Goal: Transaction & Acquisition: Purchase product/service

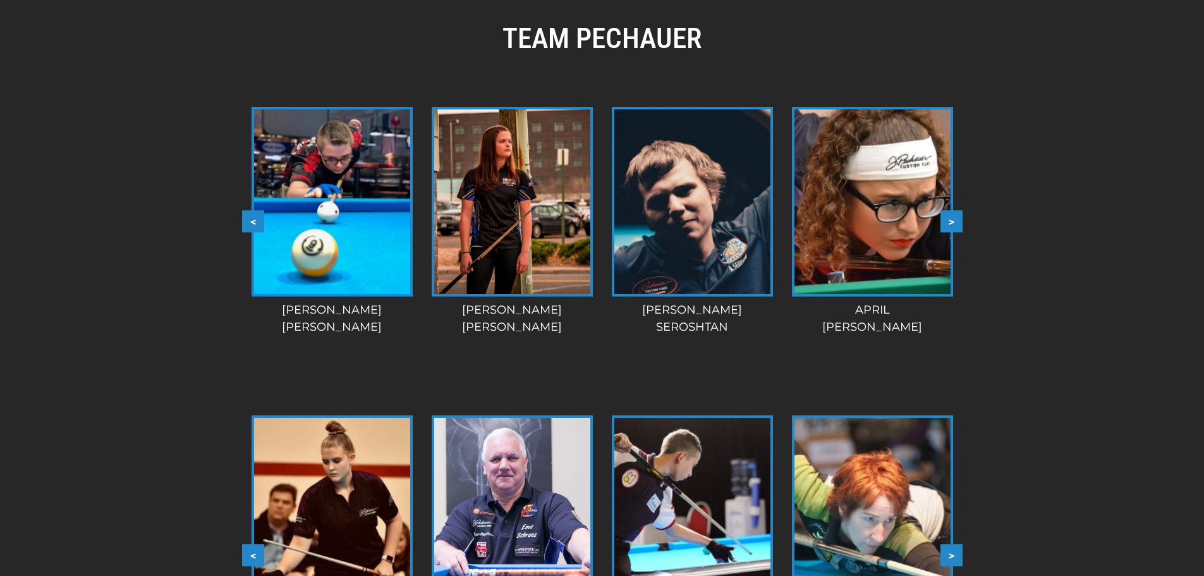
scroll to position [1033, 0]
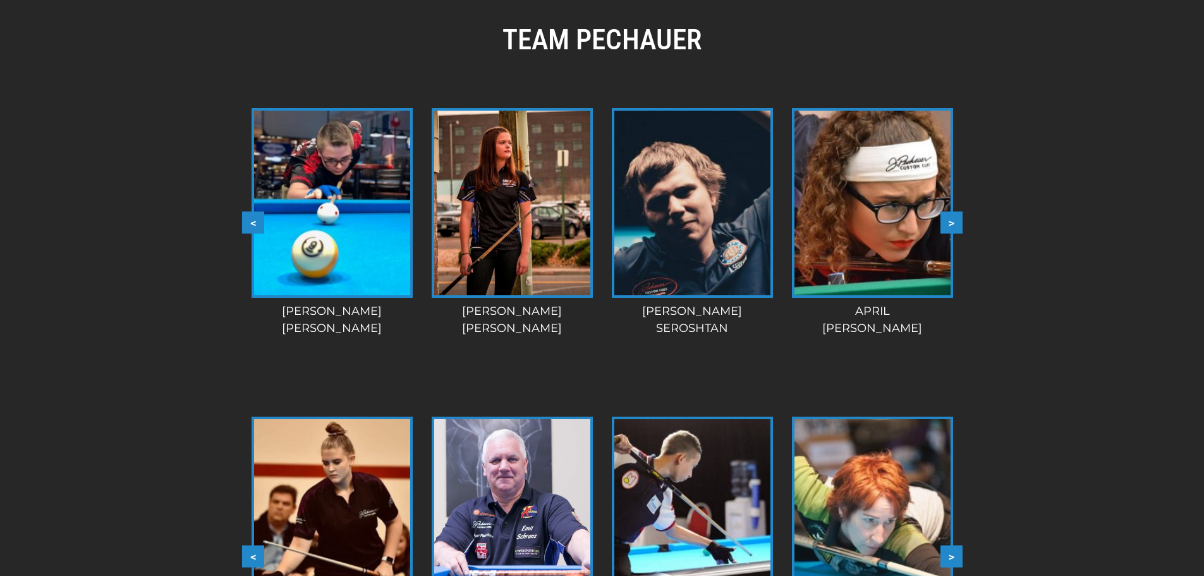
click at [702, 216] on img at bounding box center [692, 203] width 156 height 185
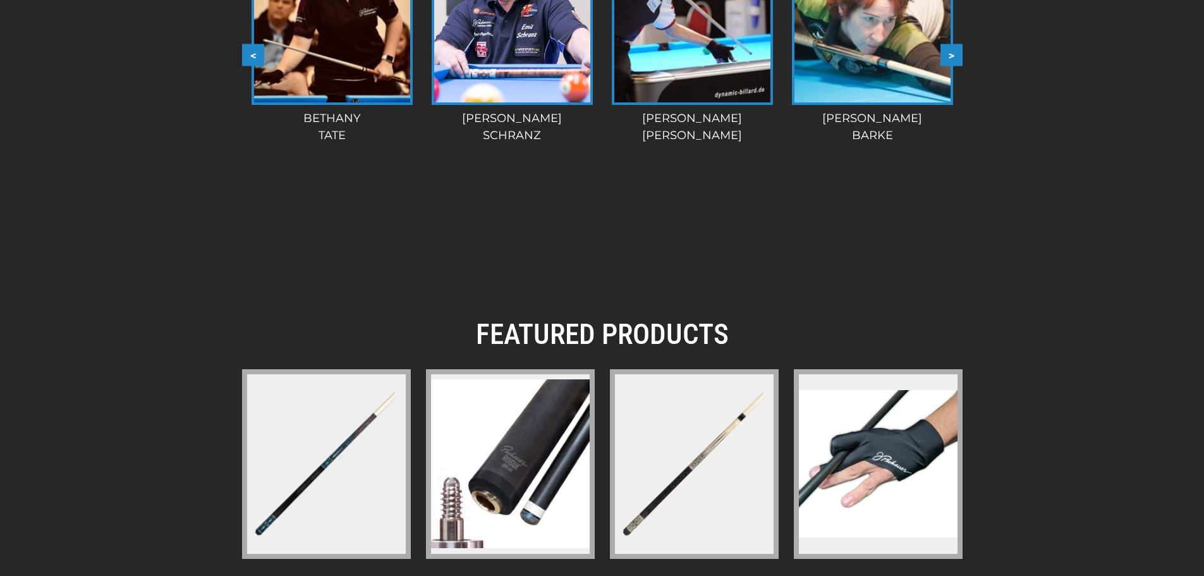
scroll to position [1535, 0]
click at [468, 67] on img at bounding box center [512, 9] width 156 height 185
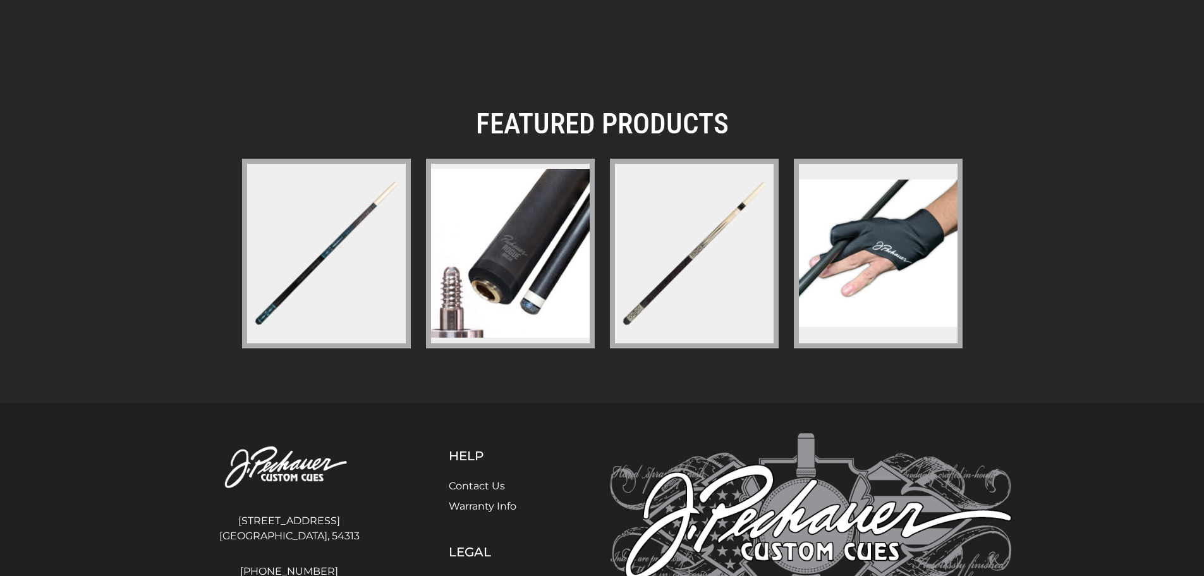
scroll to position [1859, 0]
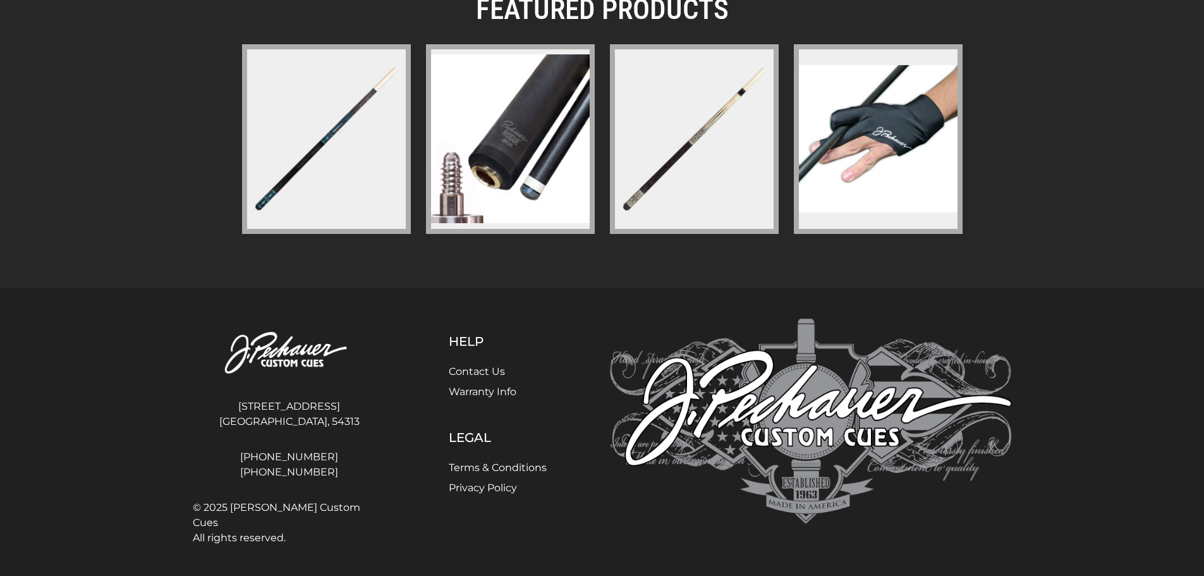
click at [467, 367] on link "Contact Us" at bounding box center [477, 371] width 56 height 12
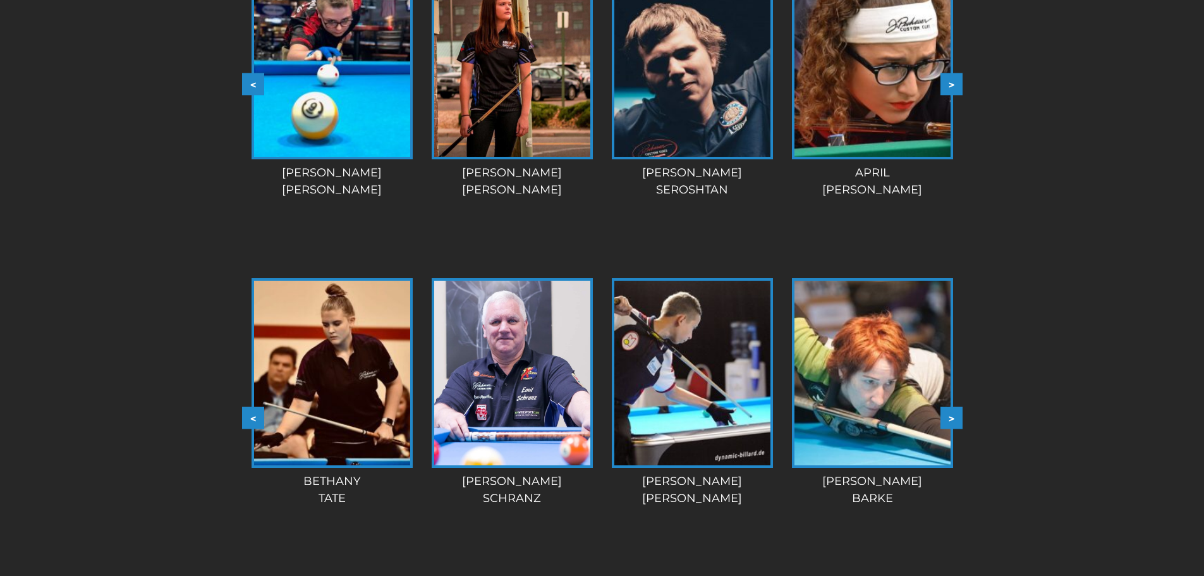
scroll to position [1168, 0]
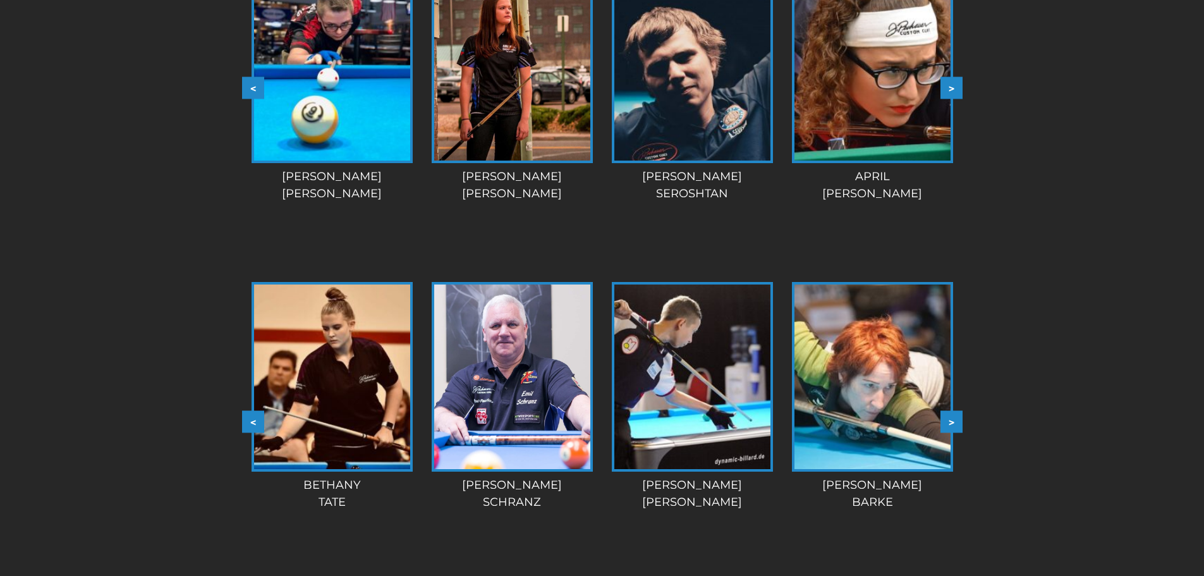
click at [948, 429] on button ">" at bounding box center [952, 422] width 22 height 22
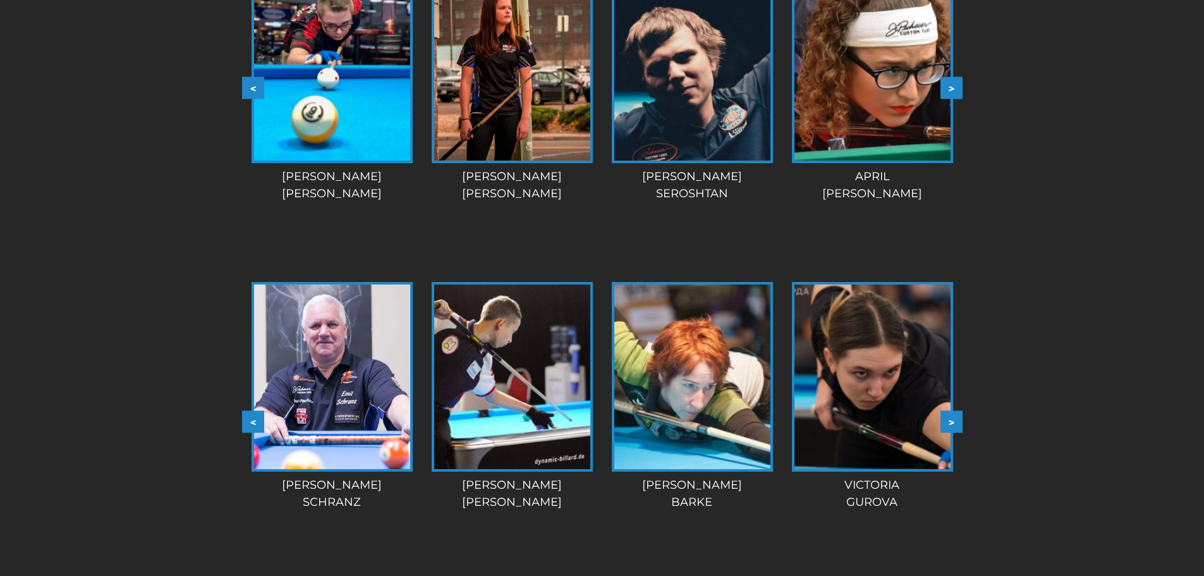
click at [948, 426] on button ">" at bounding box center [952, 422] width 22 height 22
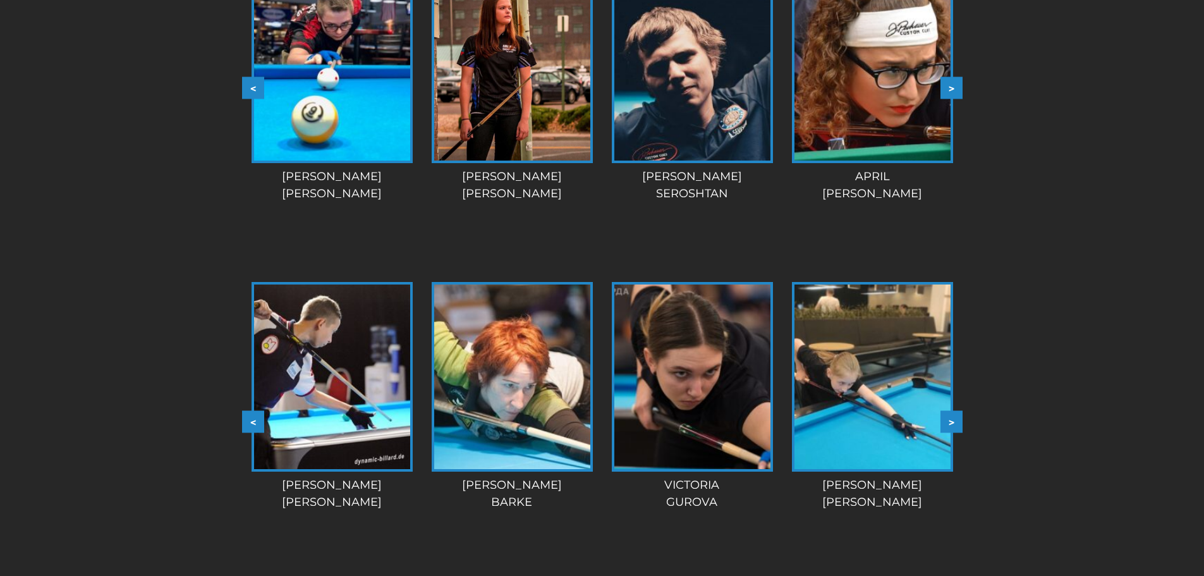
click at [948, 426] on button ">" at bounding box center [952, 422] width 22 height 22
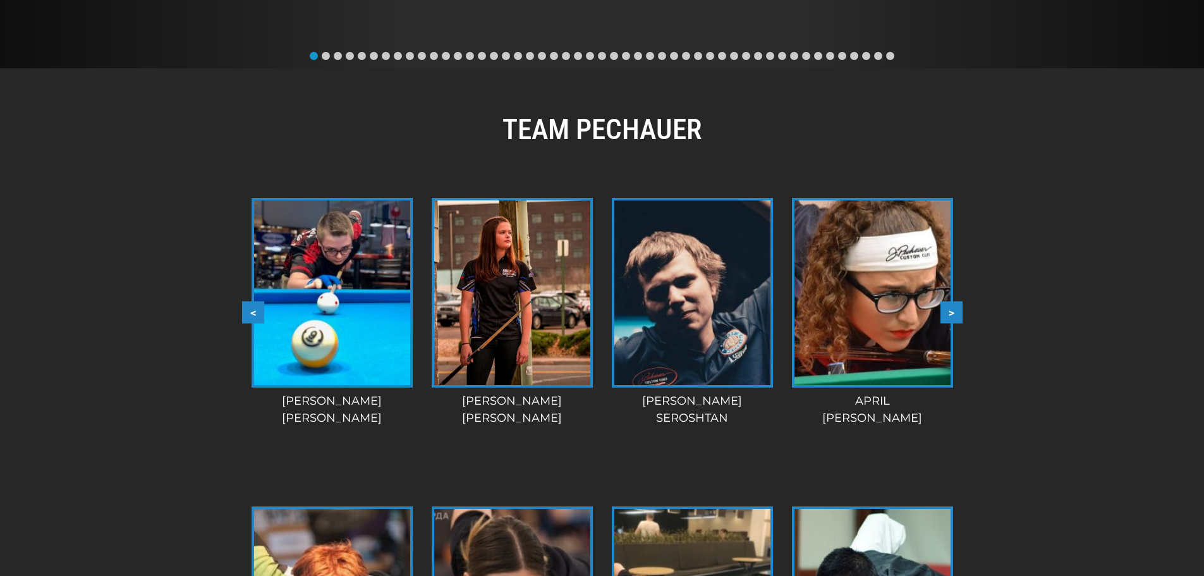
scroll to position [939, 0]
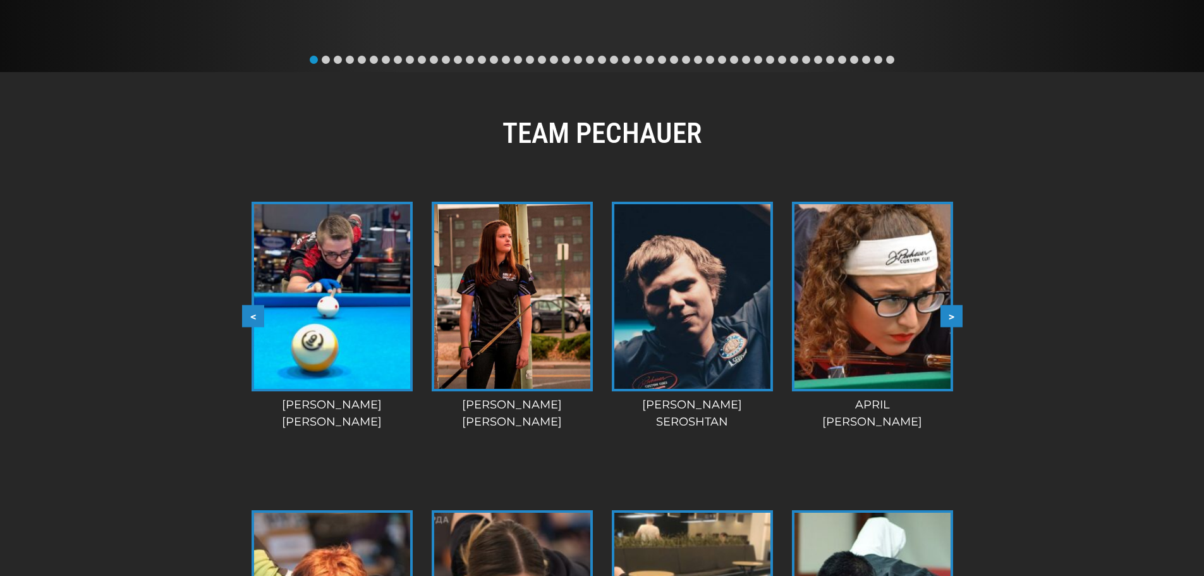
click at [955, 327] on link "April Larson" at bounding box center [873, 316] width 170 height 229
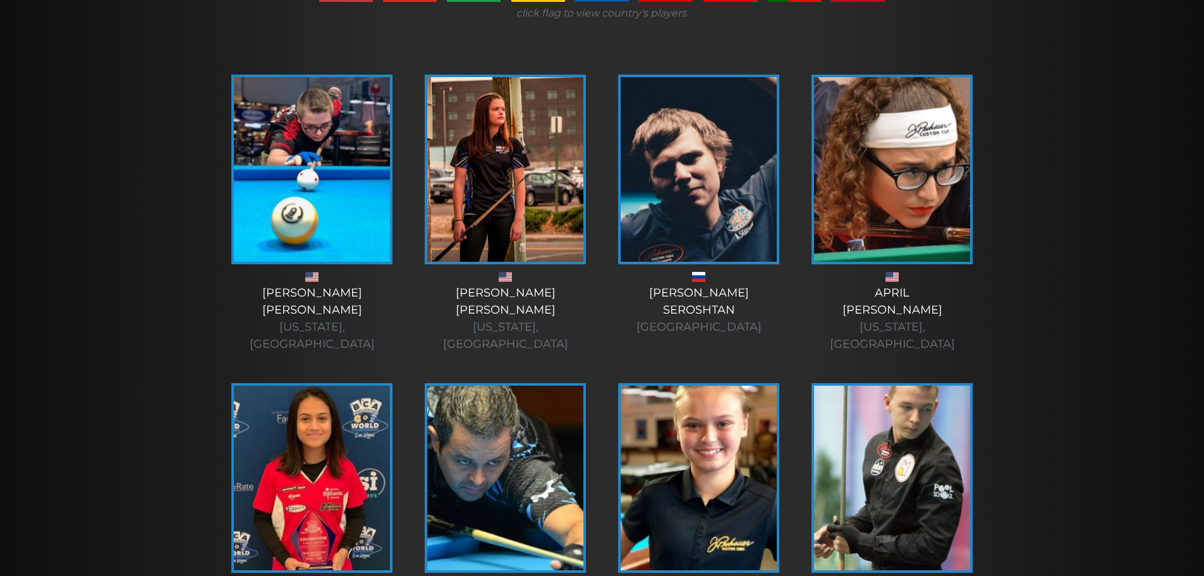
scroll to position [301, 0]
click at [711, 210] on img at bounding box center [699, 168] width 156 height 185
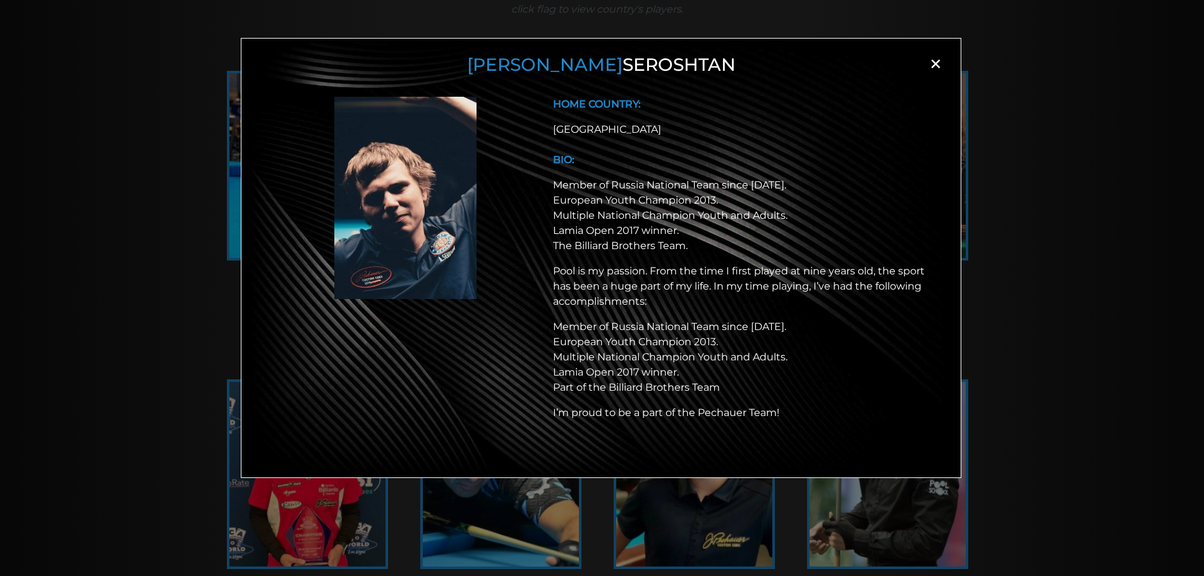
scroll to position [303, 0]
click at [937, 67] on span "×" at bounding box center [935, 63] width 19 height 19
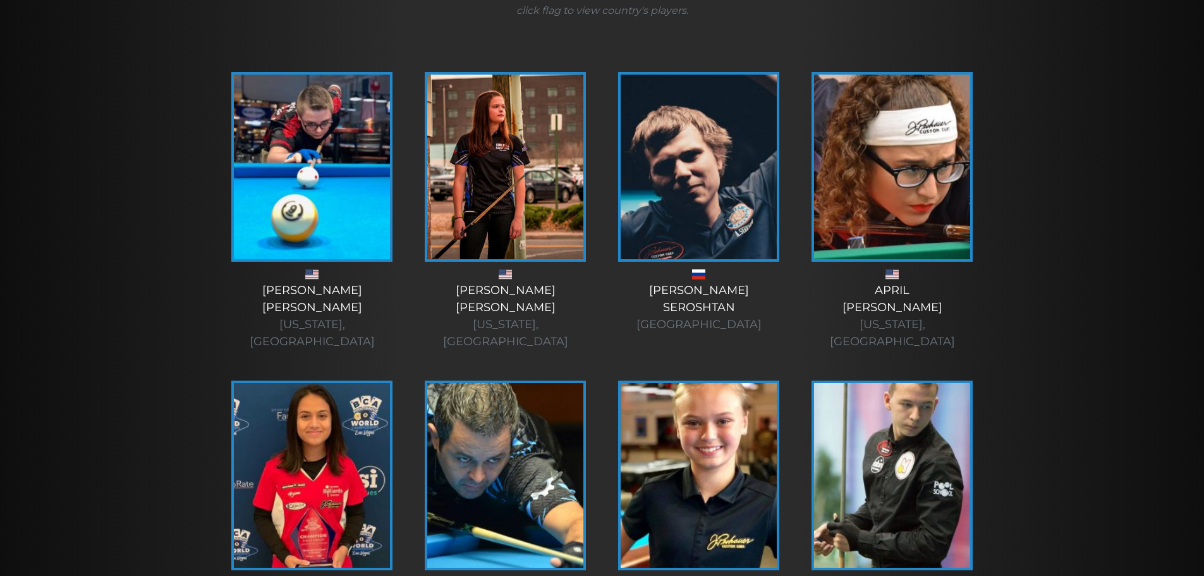
click at [753, 135] on img at bounding box center [699, 167] width 156 height 185
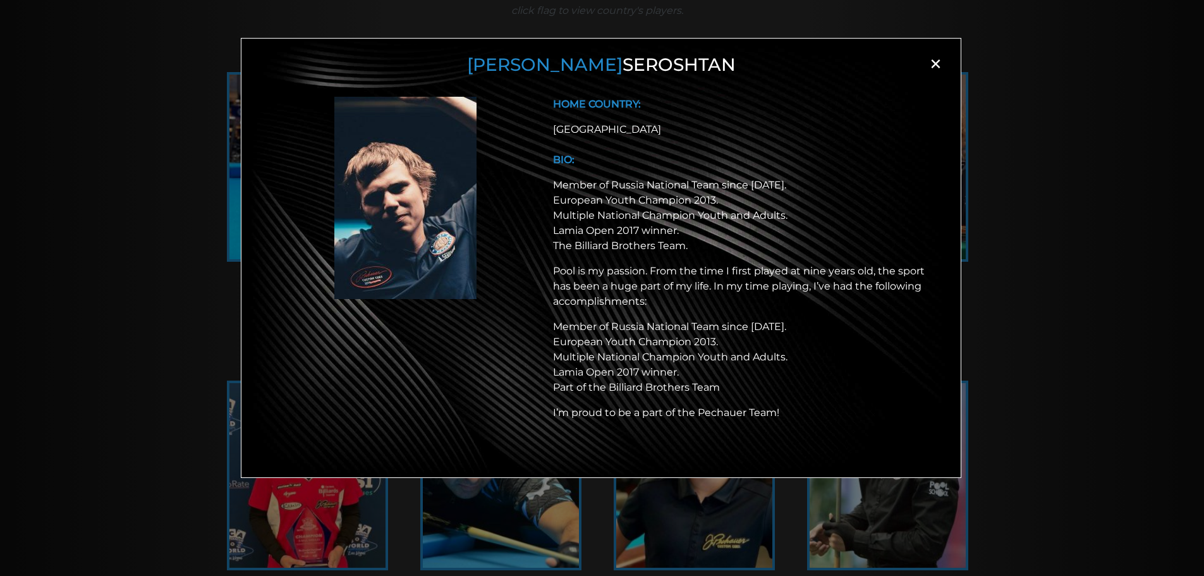
drag, startPoint x: 680, startPoint y: 368, endPoint x: 516, endPoint y: 369, distance: 163.7
click at [516, 369] on div "HOME COUNTRY: Russia BIO: Member of Russia National Team since 2016. European Y…" at bounding box center [601, 271] width 671 height 349
click at [636, 374] on p "Member of Russia National Team since 2016. European Youth Champion 2013. Multip…" at bounding box center [741, 357] width 377 height 76
click at [938, 44] on div "Andrey Seroshtan × HOME COUNTRY: Russia BIO: Member of Russia National Team sin…" at bounding box center [601, 258] width 721 height 440
click at [938, 59] on span "×" at bounding box center [935, 63] width 19 height 19
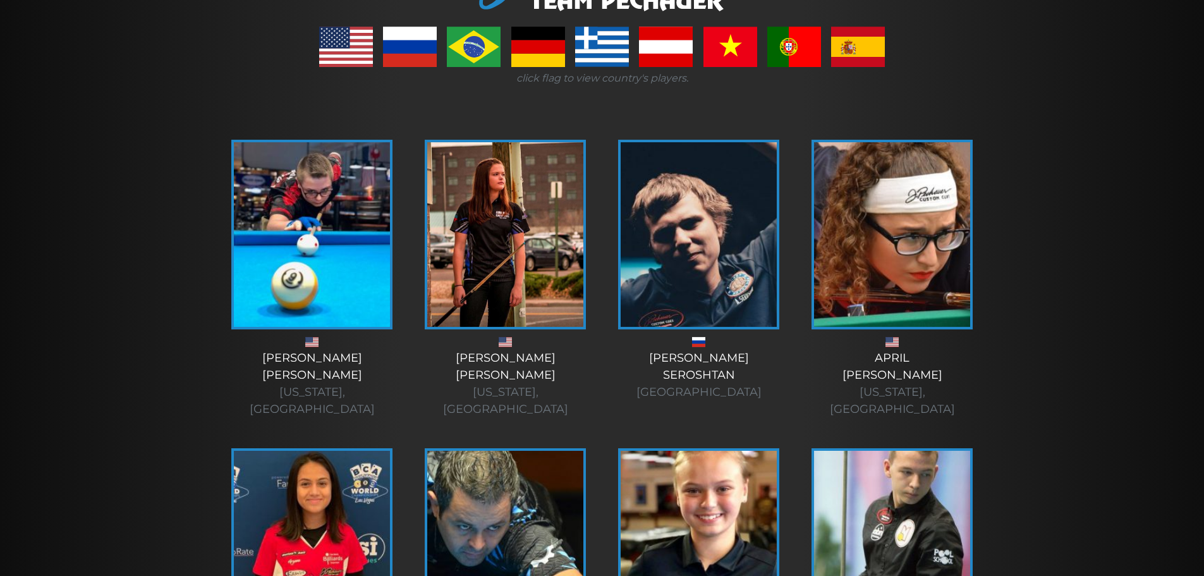
scroll to position [236, 0]
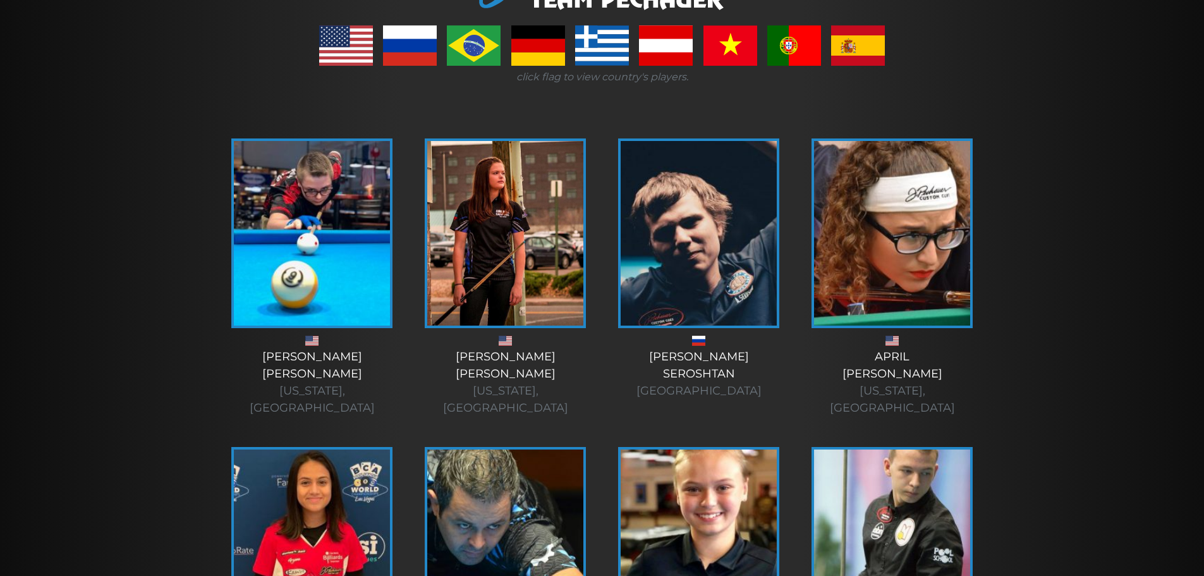
click at [919, 277] on img at bounding box center [892, 233] width 156 height 185
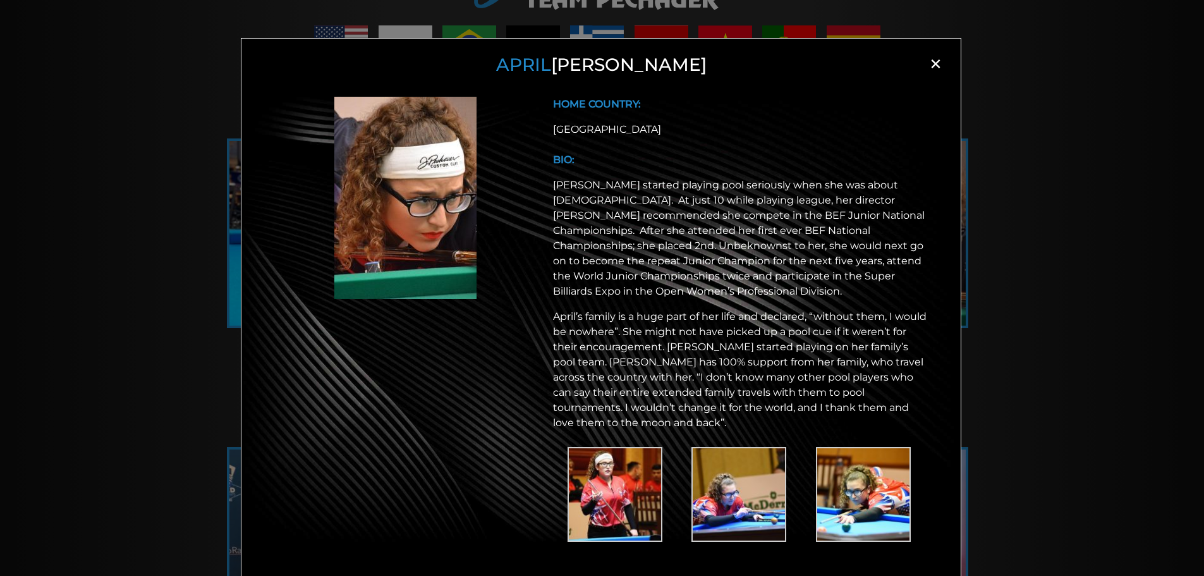
click at [724, 498] on img at bounding box center [739, 494] width 95 height 95
click at [599, 490] on img at bounding box center [615, 494] width 95 height 95
click at [828, 490] on img at bounding box center [863, 494] width 95 height 95
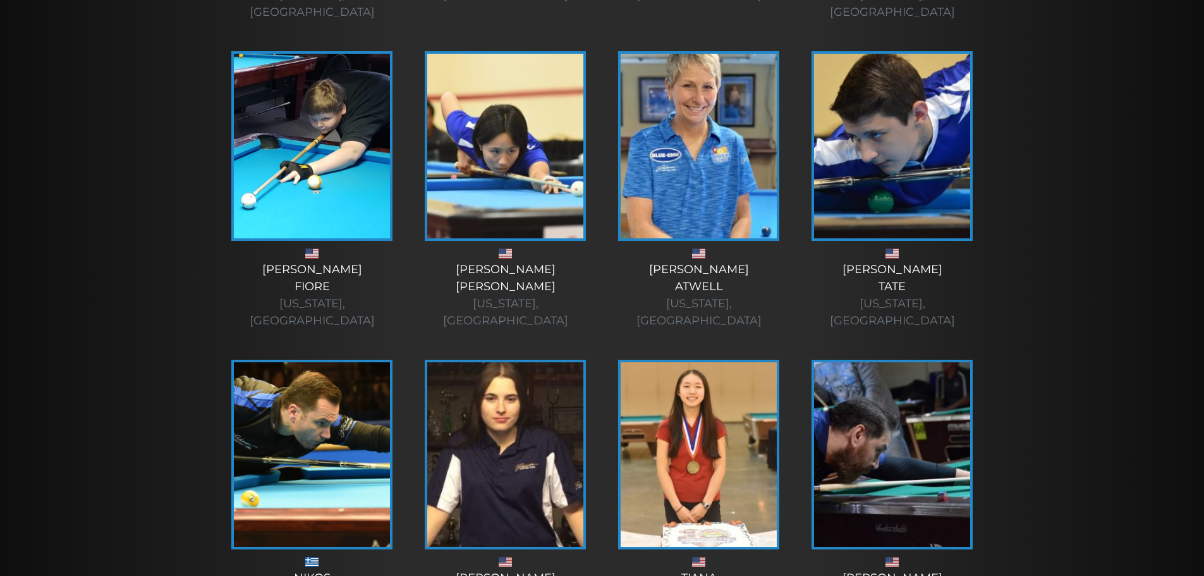
scroll to position [1254, 0]
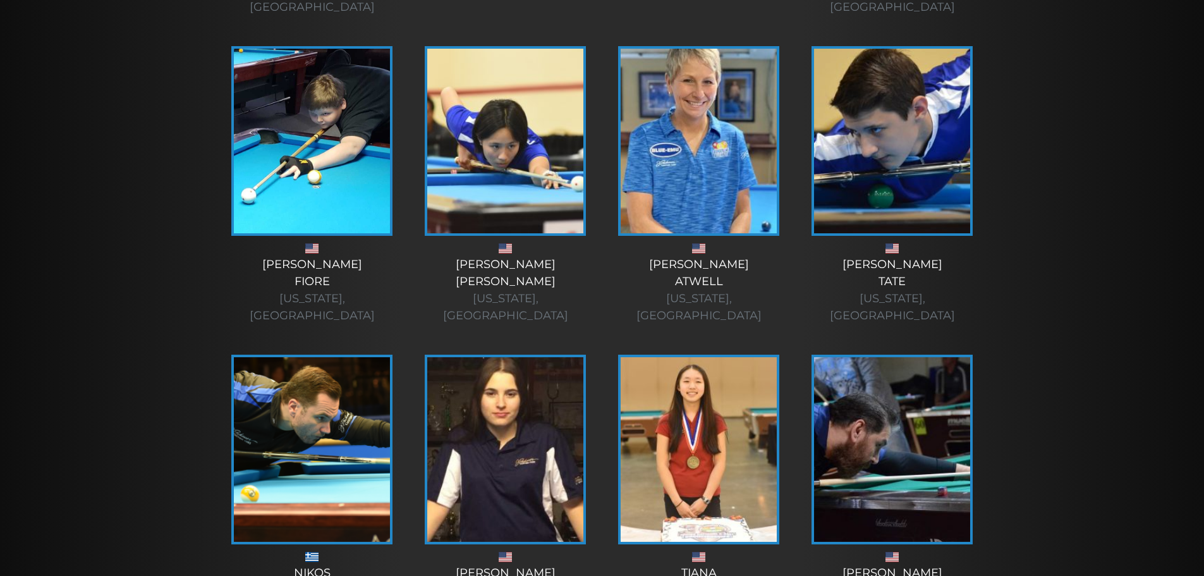
click at [352, 386] on img at bounding box center [312, 449] width 156 height 185
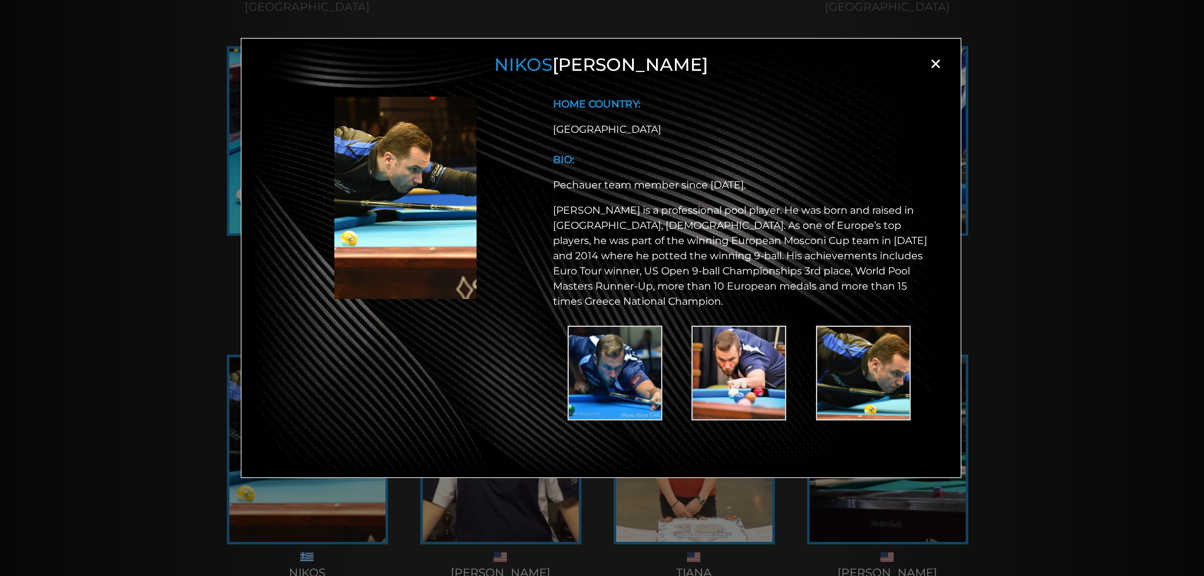
click at [610, 355] on img at bounding box center [615, 373] width 95 height 95
click at [725, 374] on img at bounding box center [739, 373] width 95 height 95
click at [877, 383] on img at bounding box center [863, 373] width 95 height 95
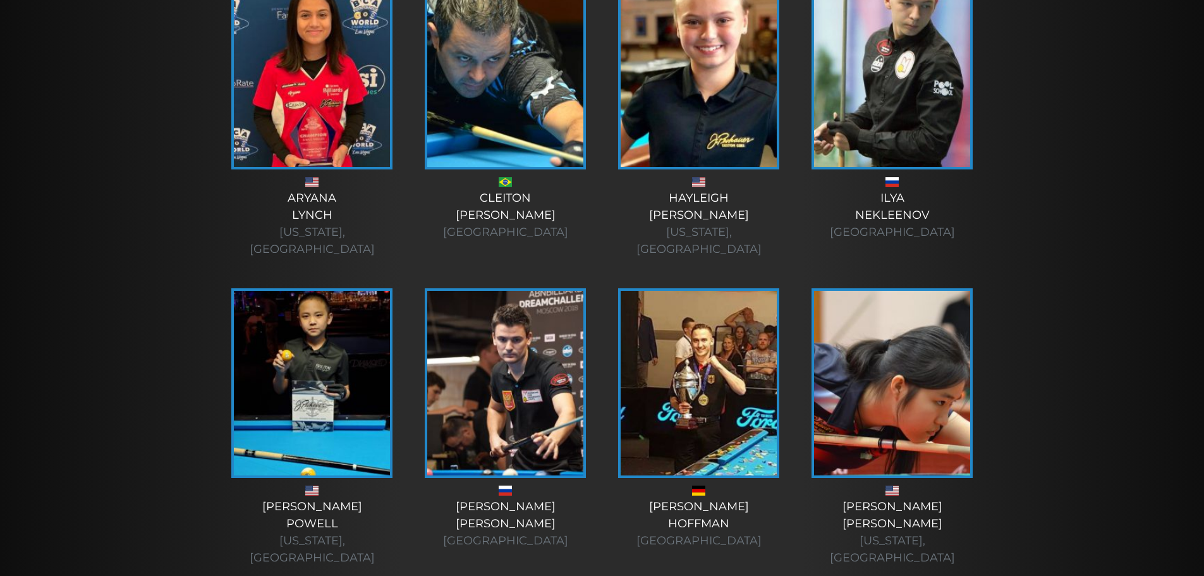
scroll to position [705, 0]
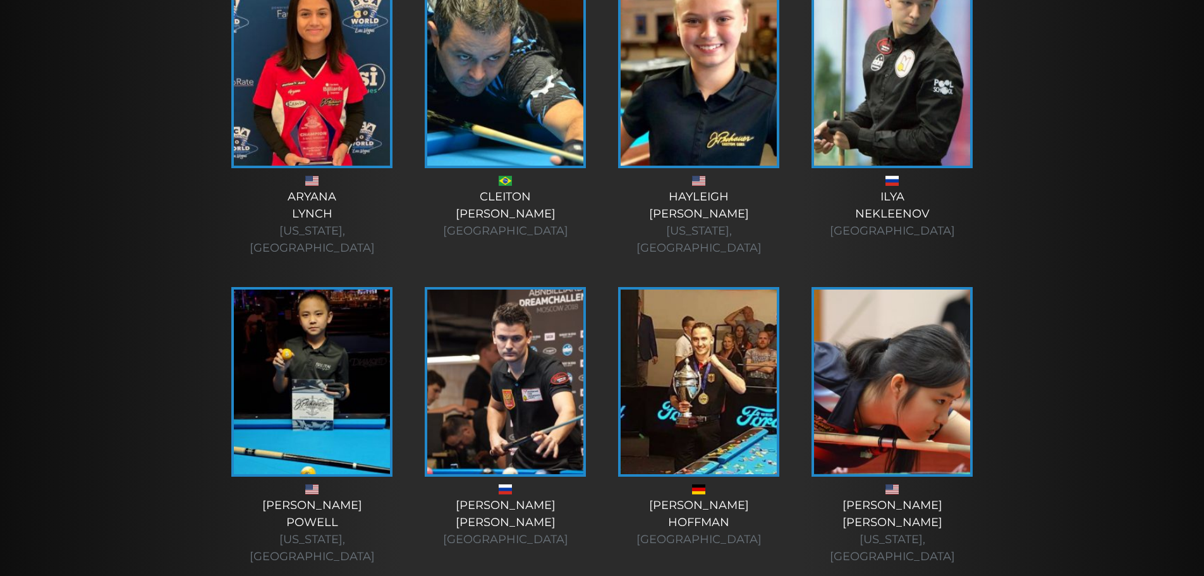
click at [541, 379] on img at bounding box center [505, 382] width 156 height 185
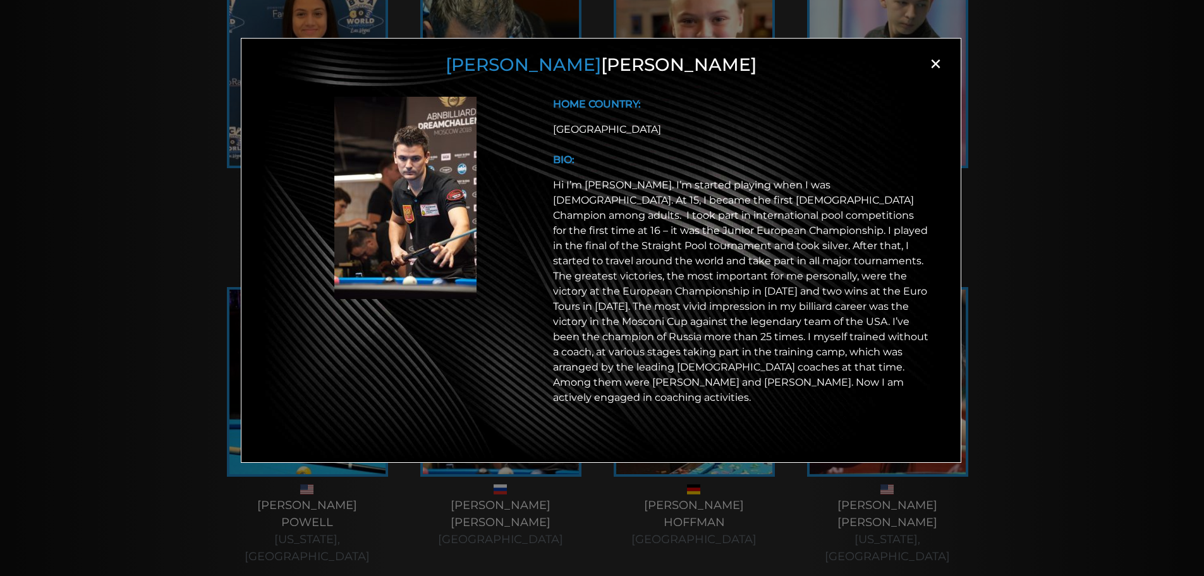
click at [453, 223] on img at bounding box center [405, 198] width 142 height 202
click at [180, 259] on div "[PERSON_NAME] × HOME COUNTRY: [GEOGRAPHIC_DATA] BIO:" at bounding box center [602, 308] width 1204 height 576
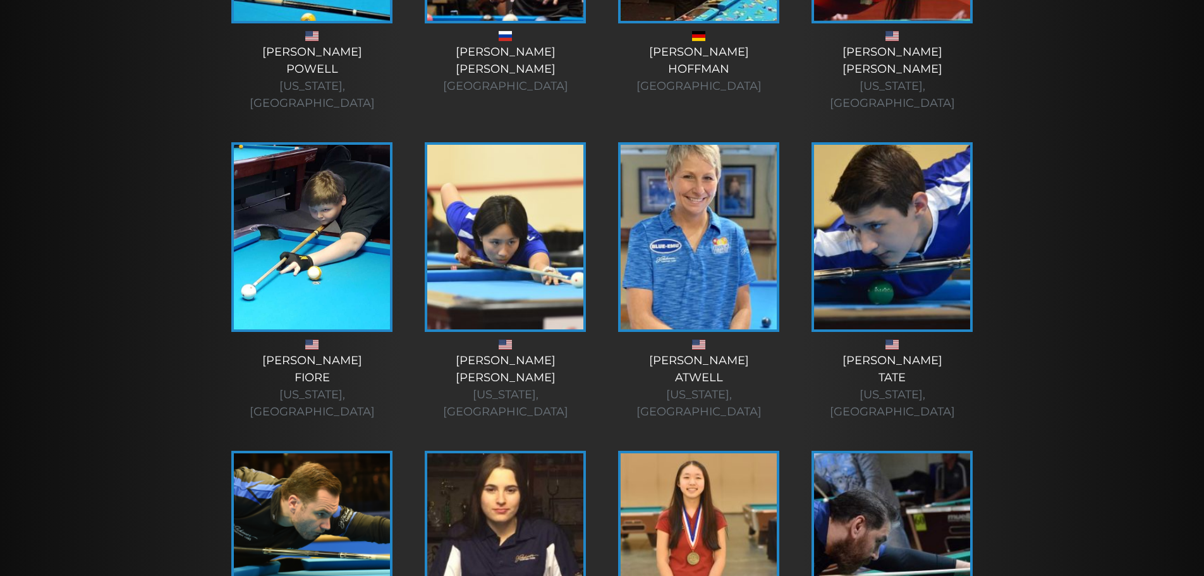
scroll to position [1159, 0]
click at [911, 218] on img at bounding box center [892, 236] width 156 height 185
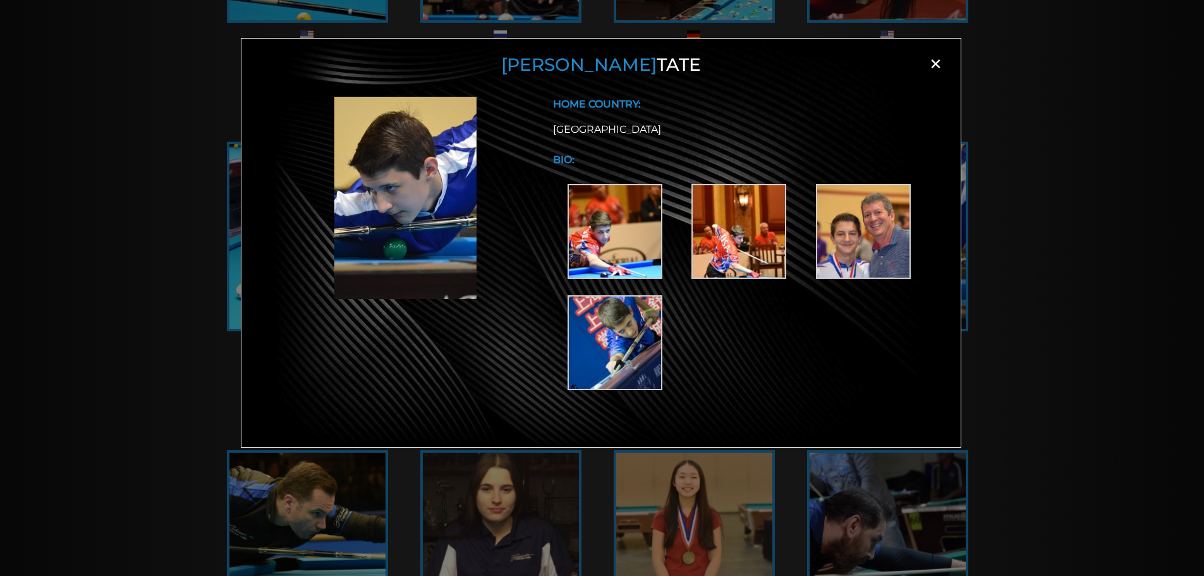
click at [635, 343] on img at bounding box center [615, 342] width 95 height 95
click at [1038, 274] on div "[PERSON_NAME] × HOME COUNTRY: [GEOGRAPHIC_DATA] BIO:" at bounding box center [602, 308] width 1204 height 576
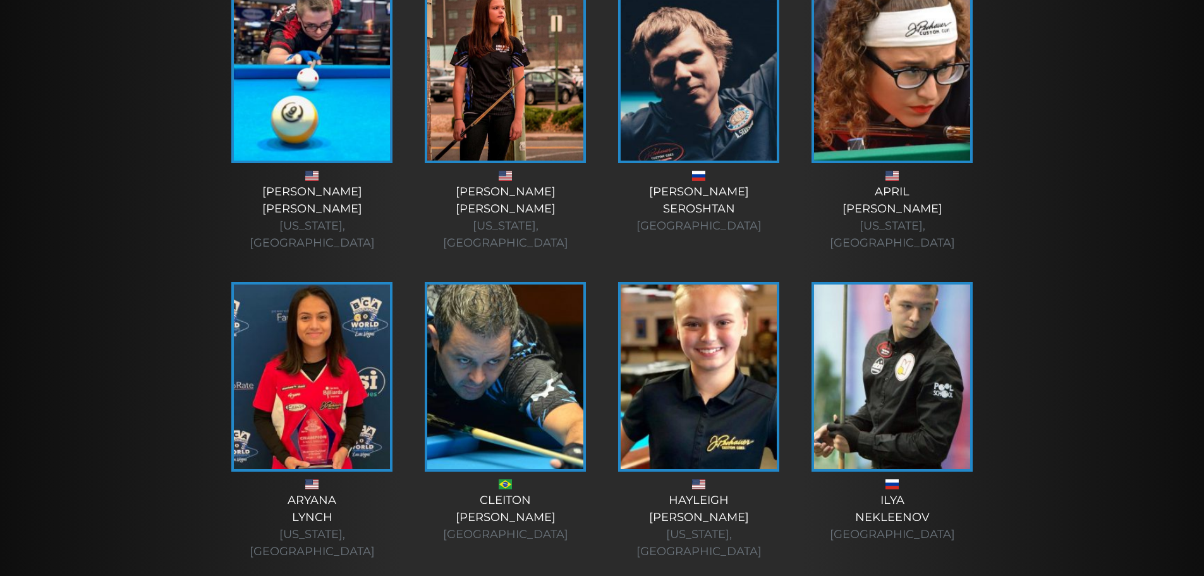
scroll to position [0, 0]
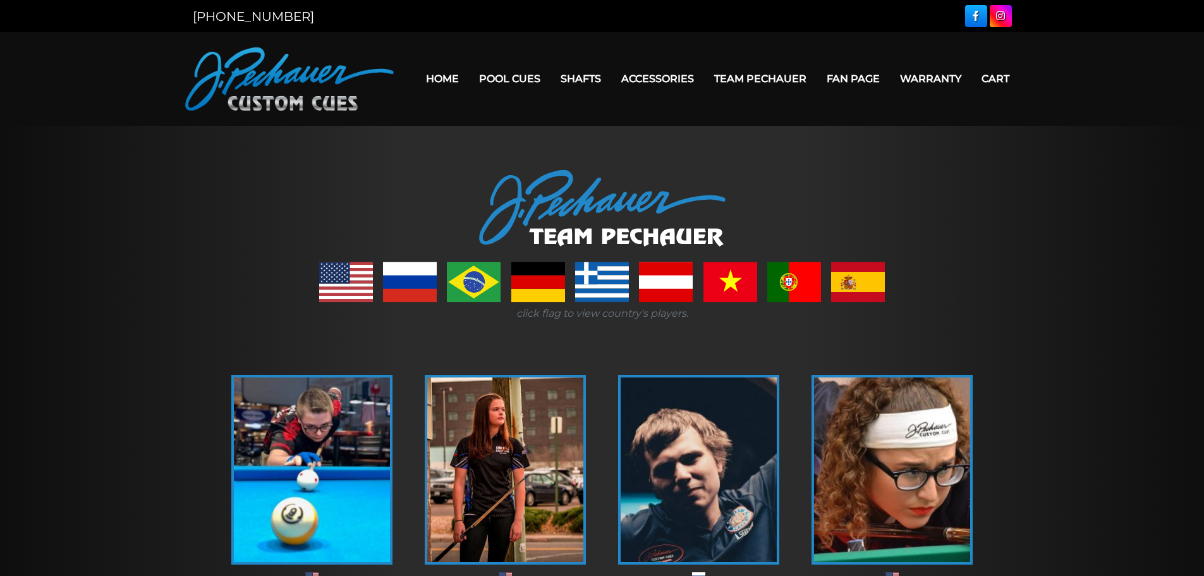
click at [607, 289] on link at bounding box center [602, 282] width 54 height 40
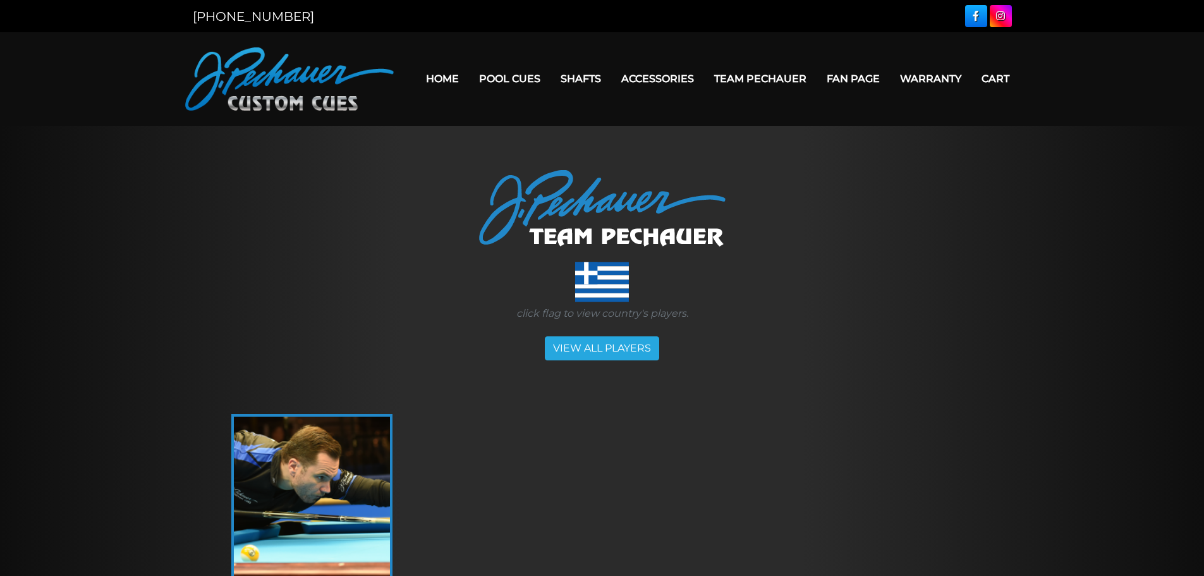
click at [298, 95] on img at bounding box center [289, 78] width 209 height 63
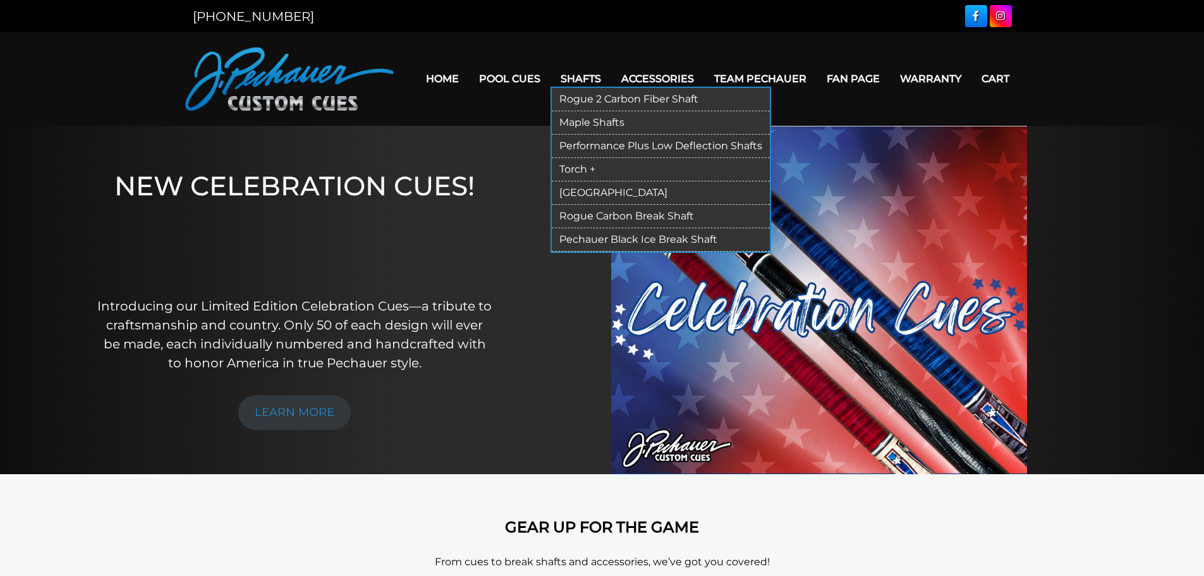
click at [567, 75] on link "Shafts" at bounding box center [581, 79] width 61 height 32
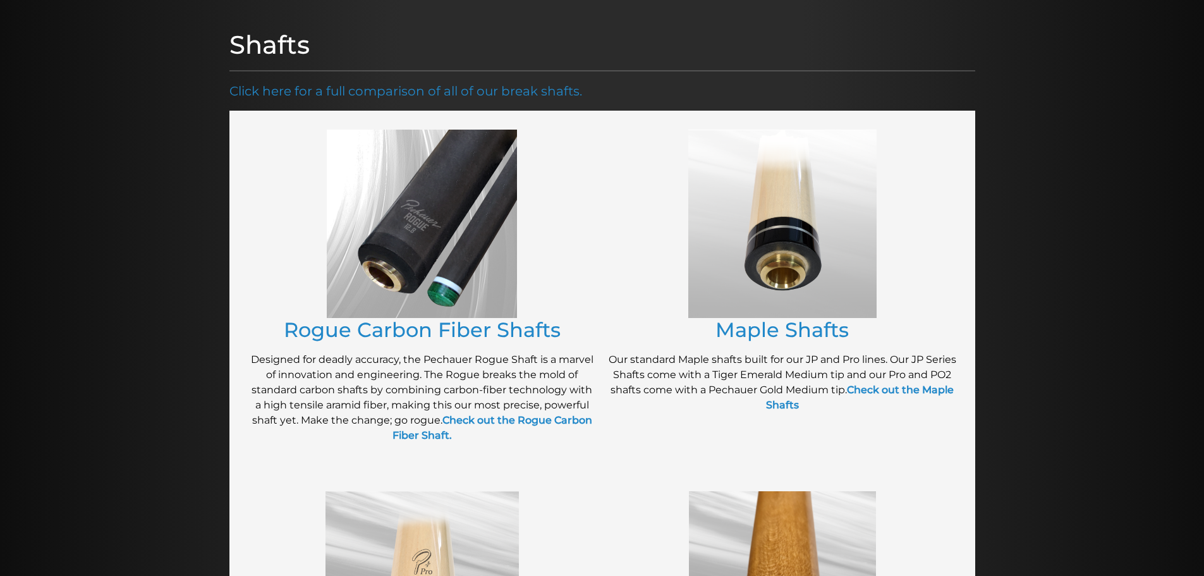
scroll to position [145, 0]
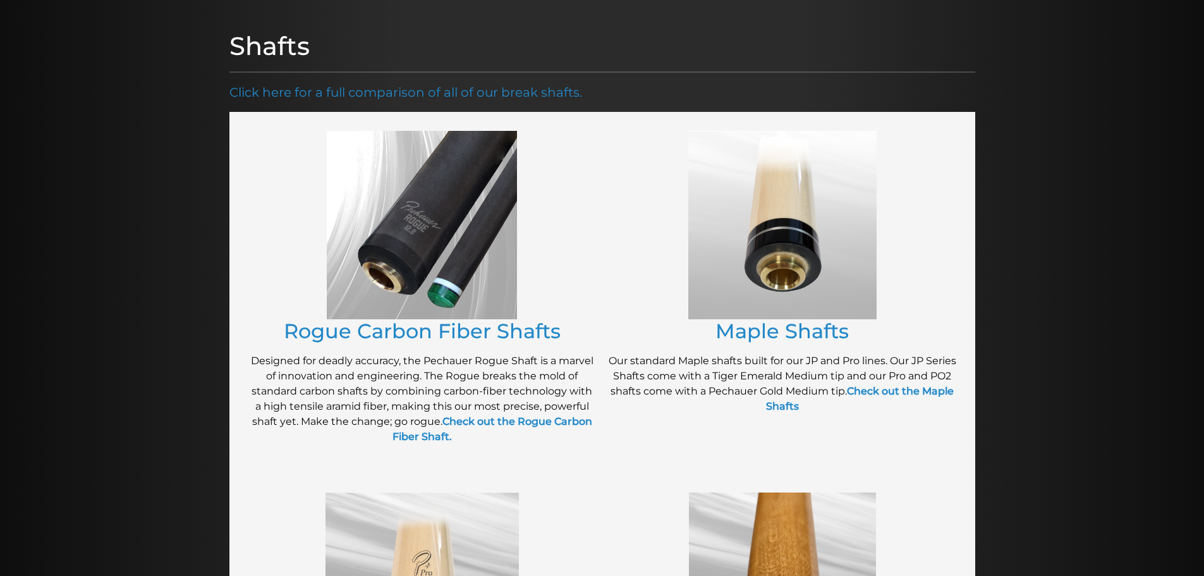
click at [458, 221] on img at bounding box center [422, 225] width 190 height 188
click at [471, 324] on link "Rogue Carbon Fiber Shafts" at bounding box center [422, 331] width 277 height 25
click at [474, 274] on img at bounding box center [422, 225] width 190 height 188
click at [447, 326] on link "Rogue Carbon Fiber Shafts" at bounding box center [422, 331] width 277 height 25
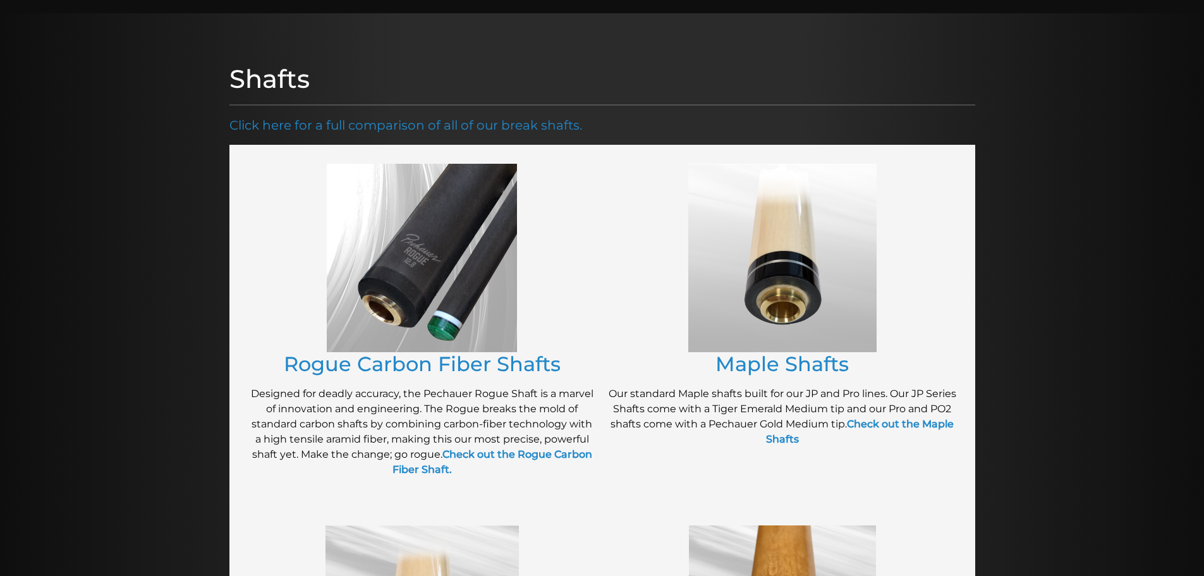
scroll to position [0, 0]
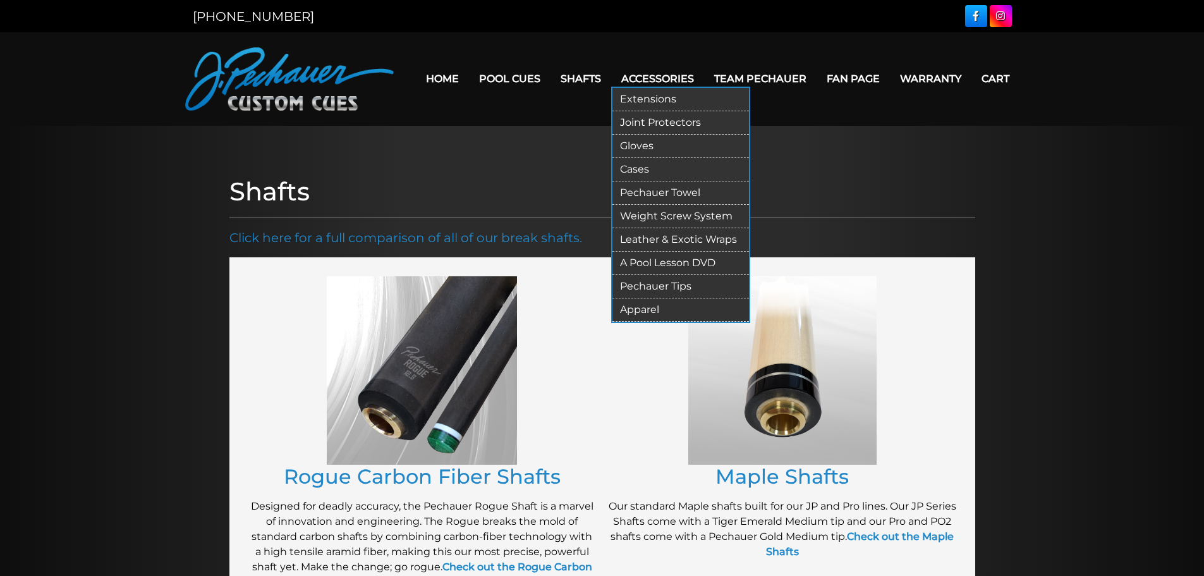
click at [658, 69] on link "Accessories" at bounding box center [657, 79] width 93 height 32
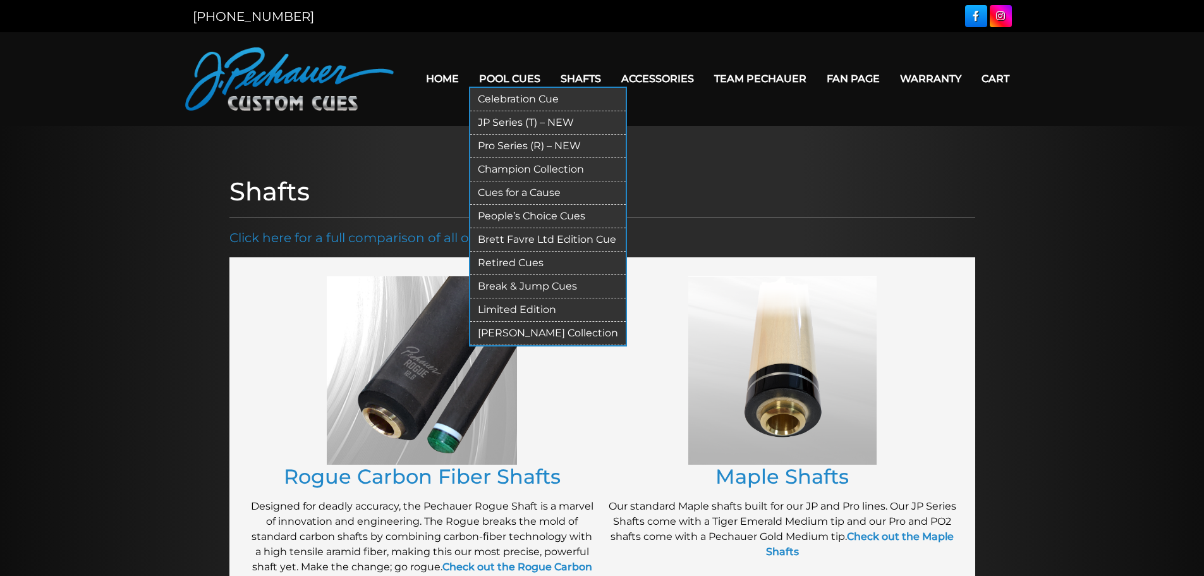
click at [505, 82] on link "Pool Cues" at bounding box center [510, 79] width 82 height 32
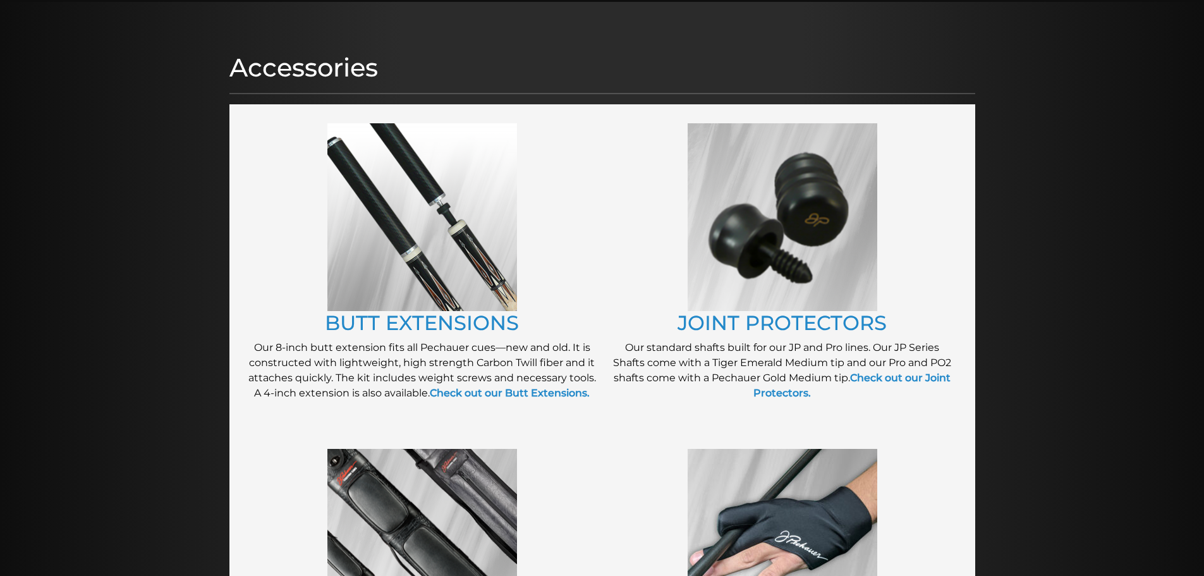
scroll to position [126, 0]
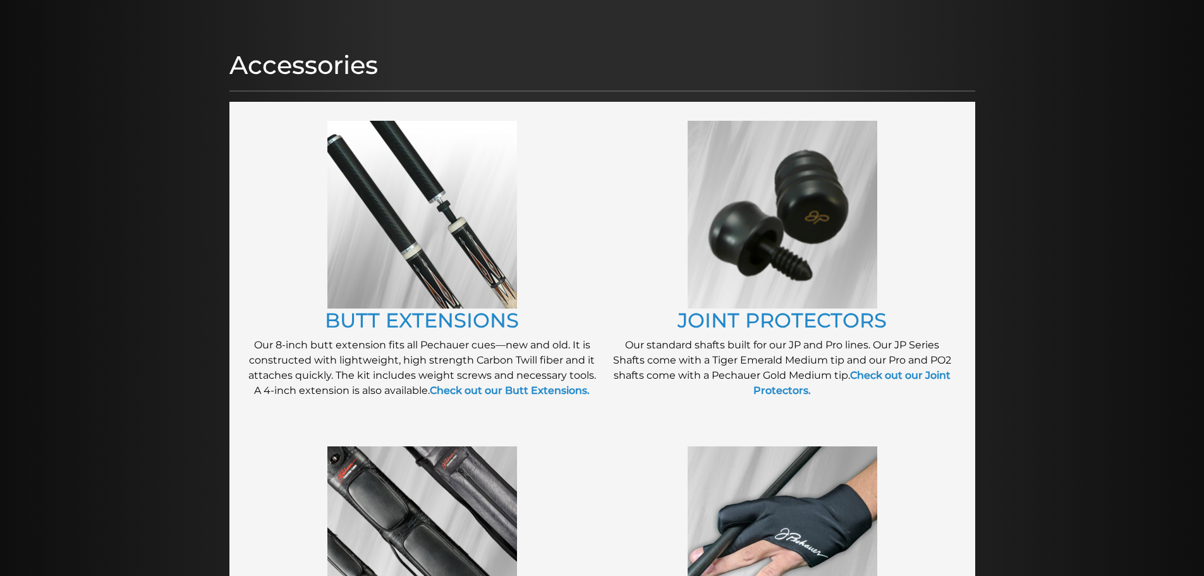
click at [402, 216] on img at bounding box center [422, 215] width 190 height 188
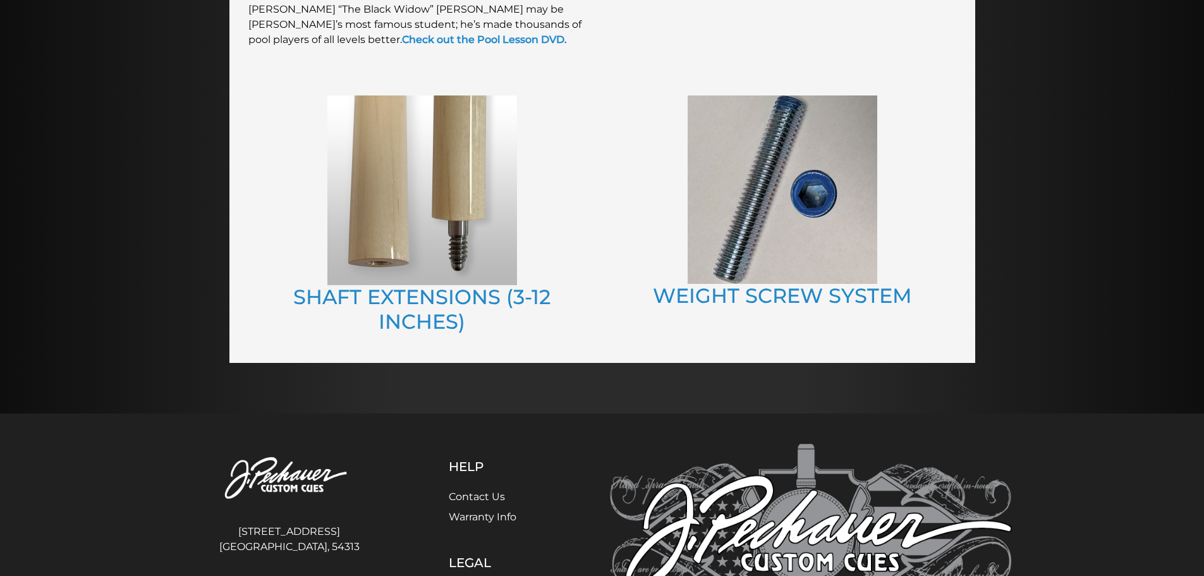
scroll to position [1439, 0]
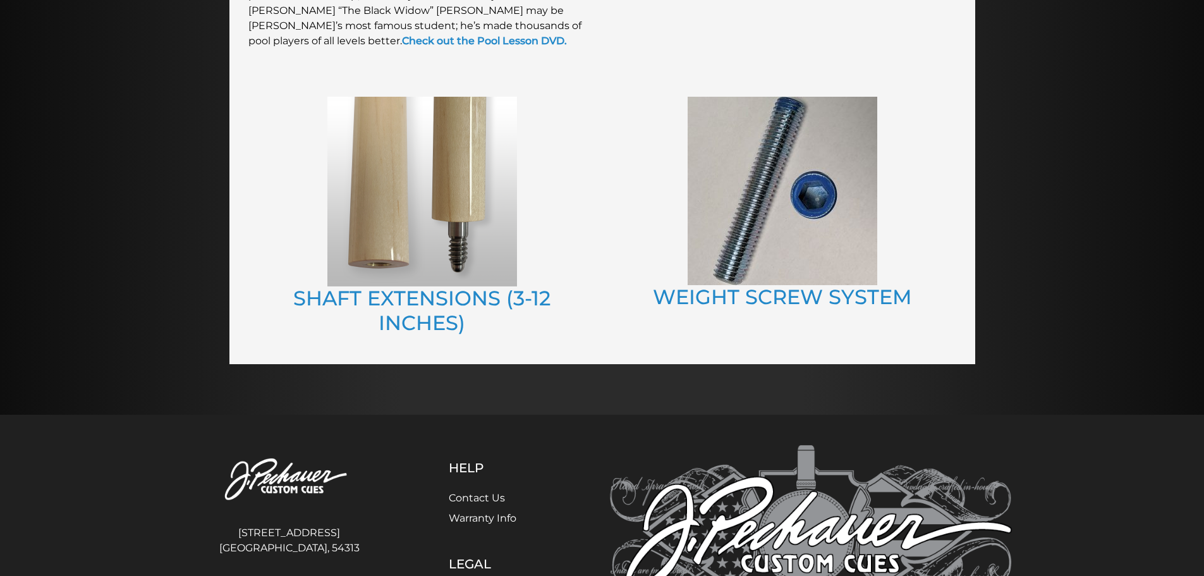
drag, startPoint x: 546, startPoint y: 250, endPoint x: 609, endPoint y: 242, distance: 63.8
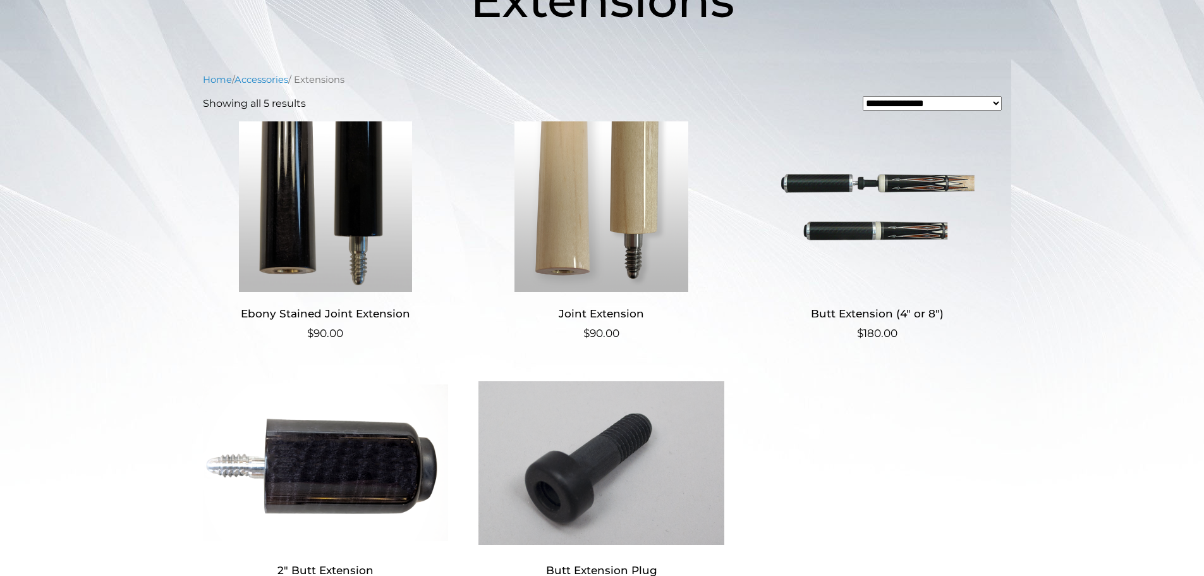
scroll to position [241, 0]
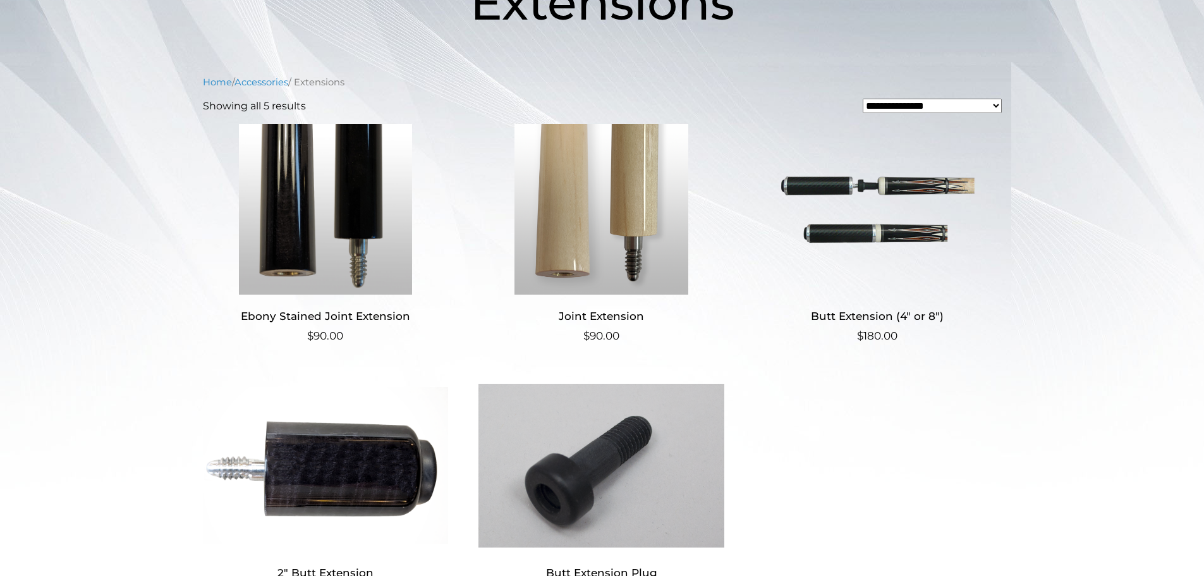
click at [888, 215] on img at bounding box center [878, 209] width 246 height 171
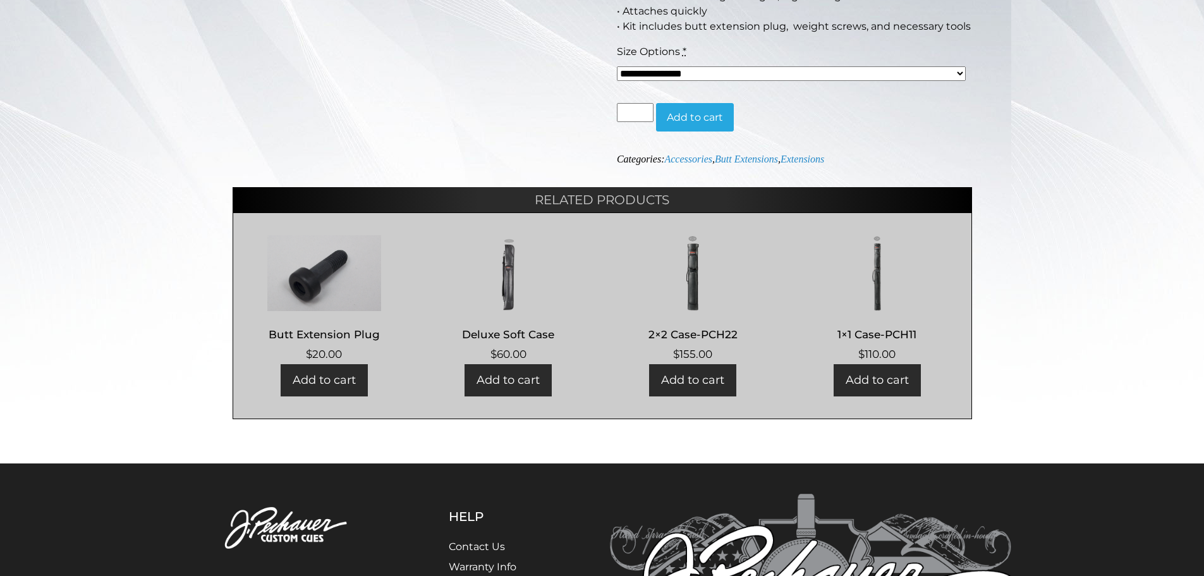
scroll to position [338, 0]
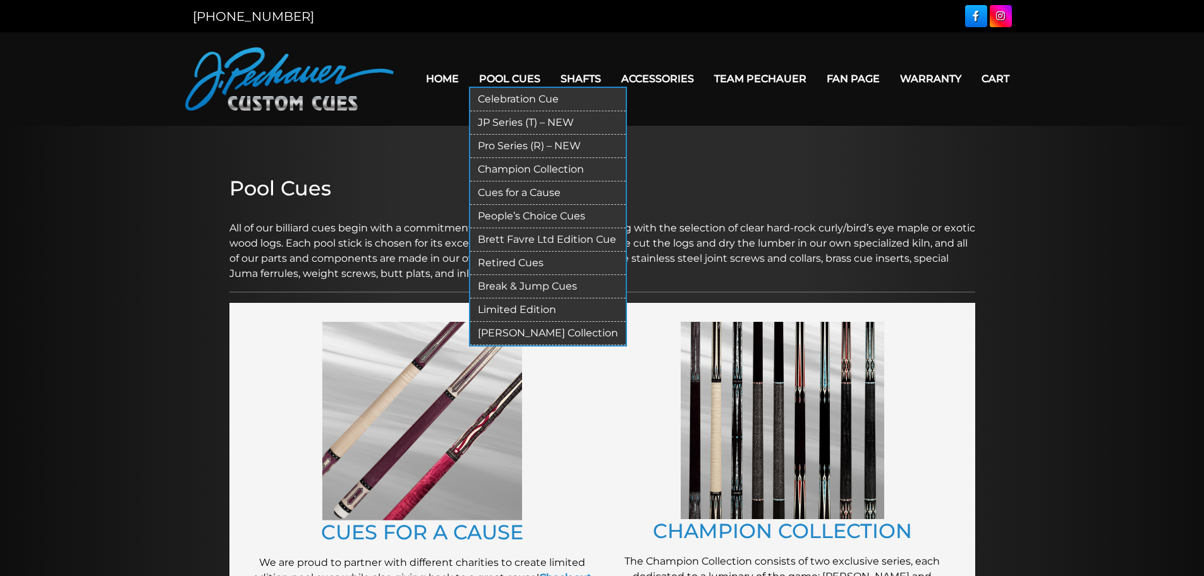
click at [547, 332] on link "[PERSON_NAME] Collection" at bounding box center [548, 333] width 156 height 23
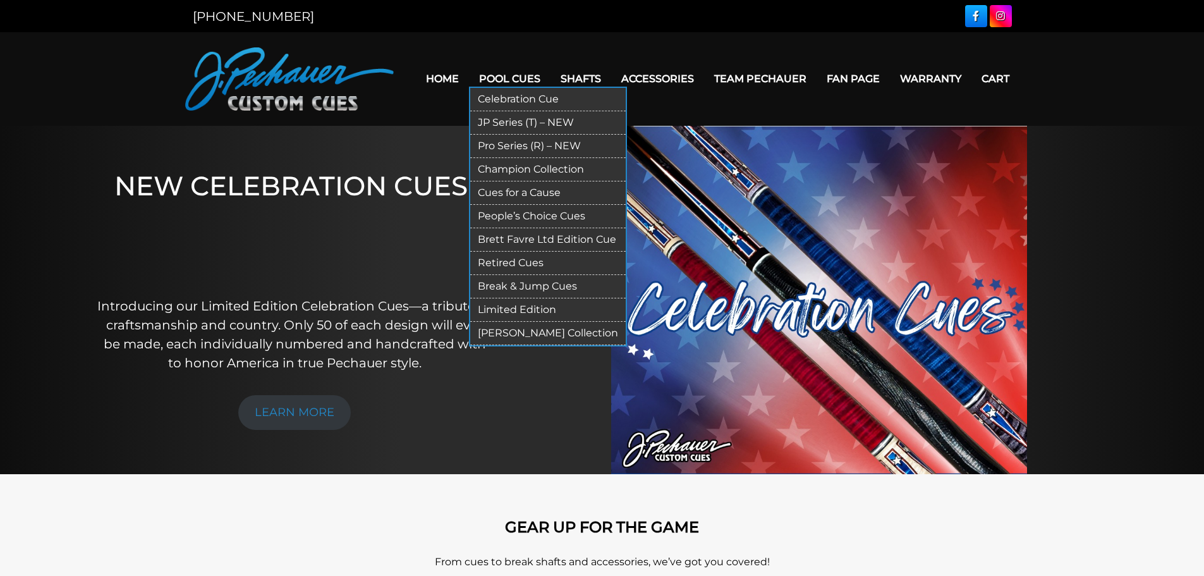
click at [546, 235] on link "Brett Favre Ltd Edition Cue" at bounding box center [548, 239] width 156 height 23
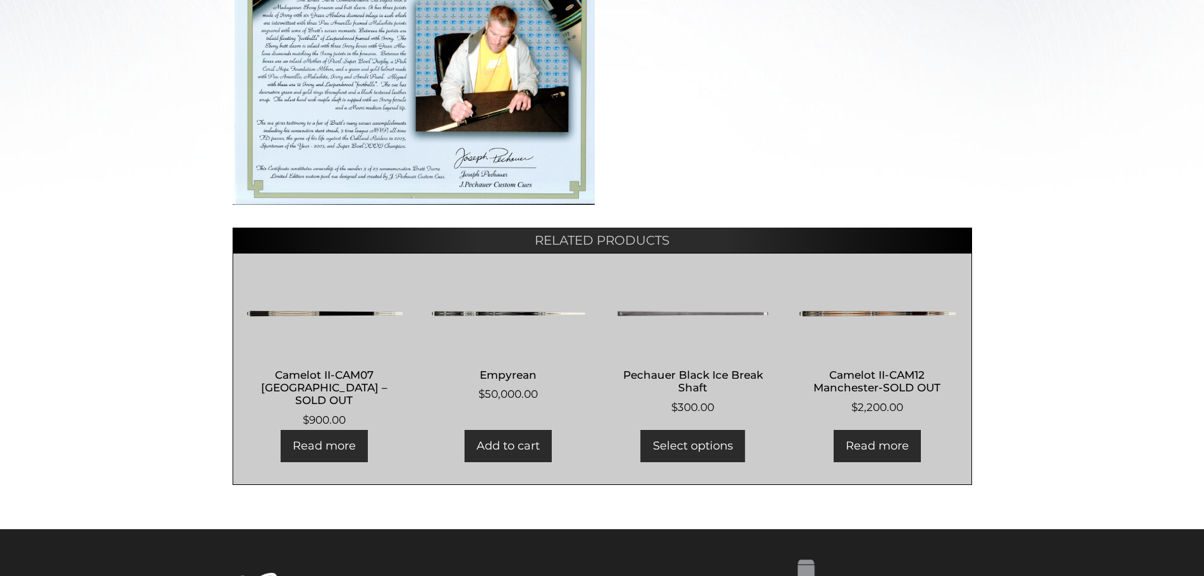
scroll to position [542, 0]
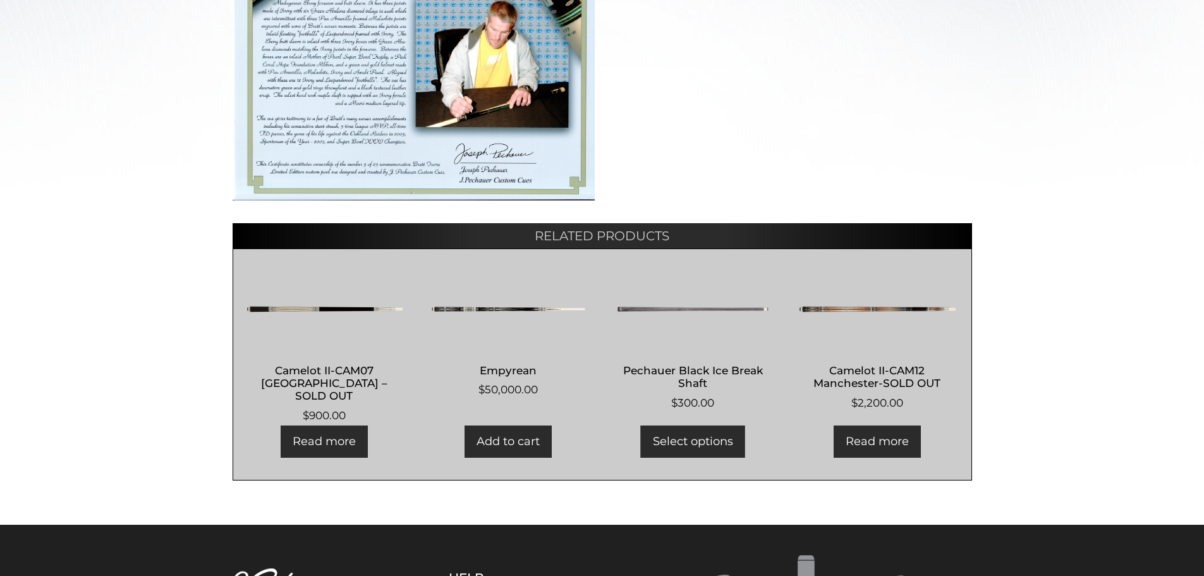
click at [489, 305] on img at bounding box center [508, 309] width 157 height 76
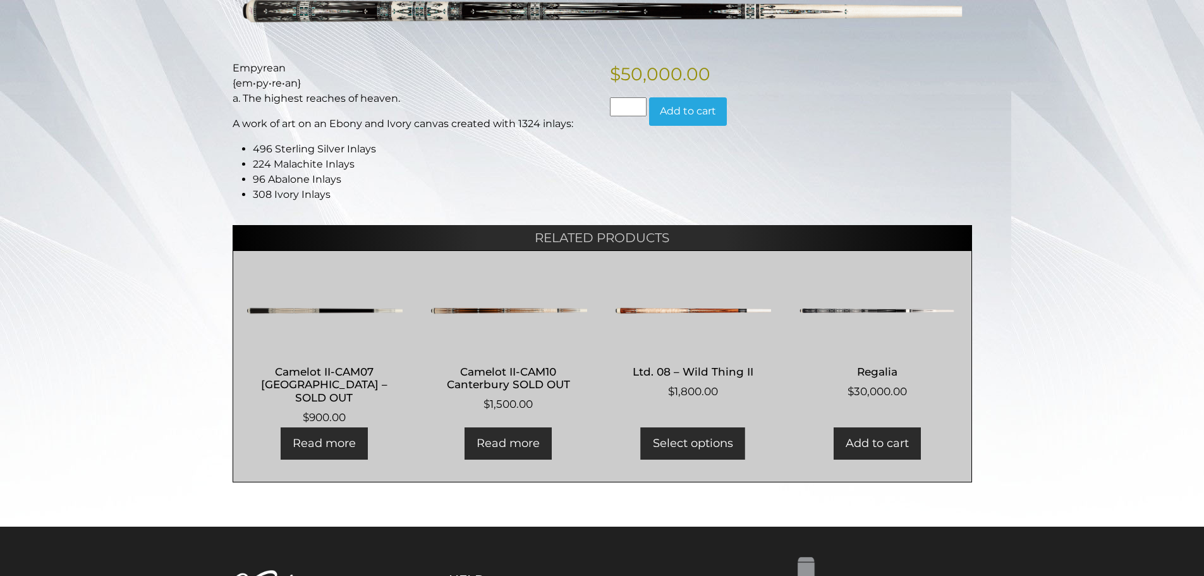
scroll to position [216, 0]
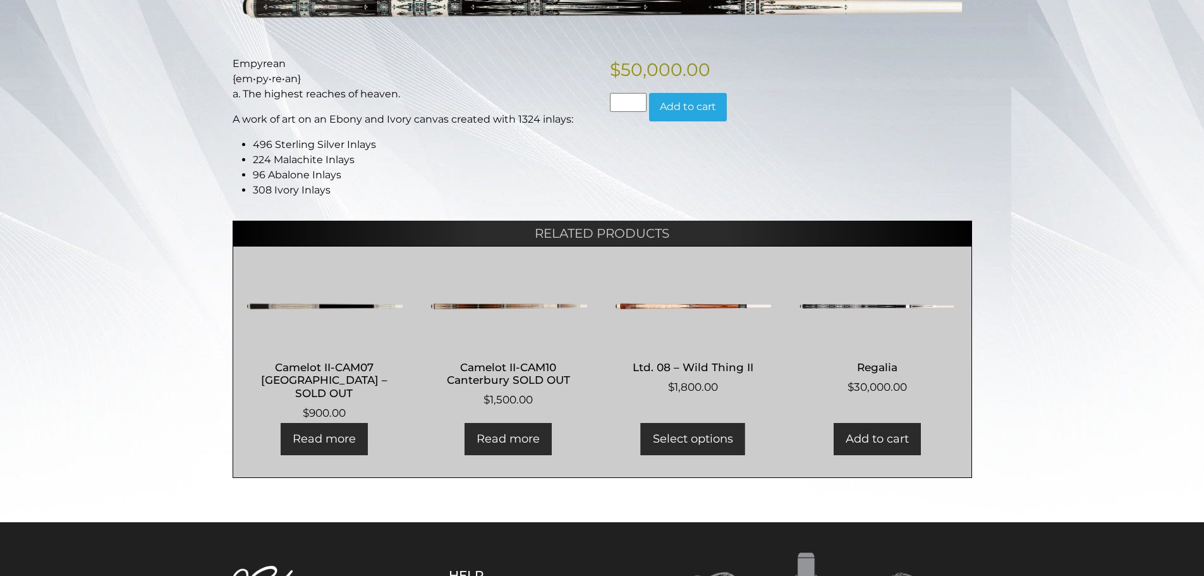
click at [862, 303] on img at bounding box center [876, 307] width 157 height 76
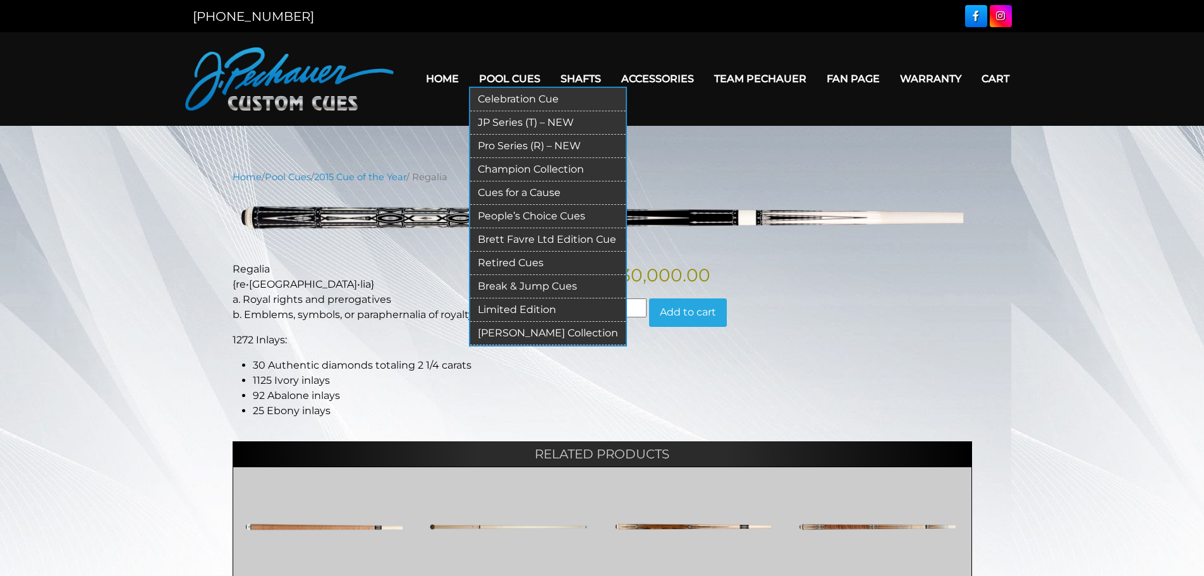
click at [540, 216] on link "People’s Choice Cues" at bounding box center [548, 216] width 156 height 23
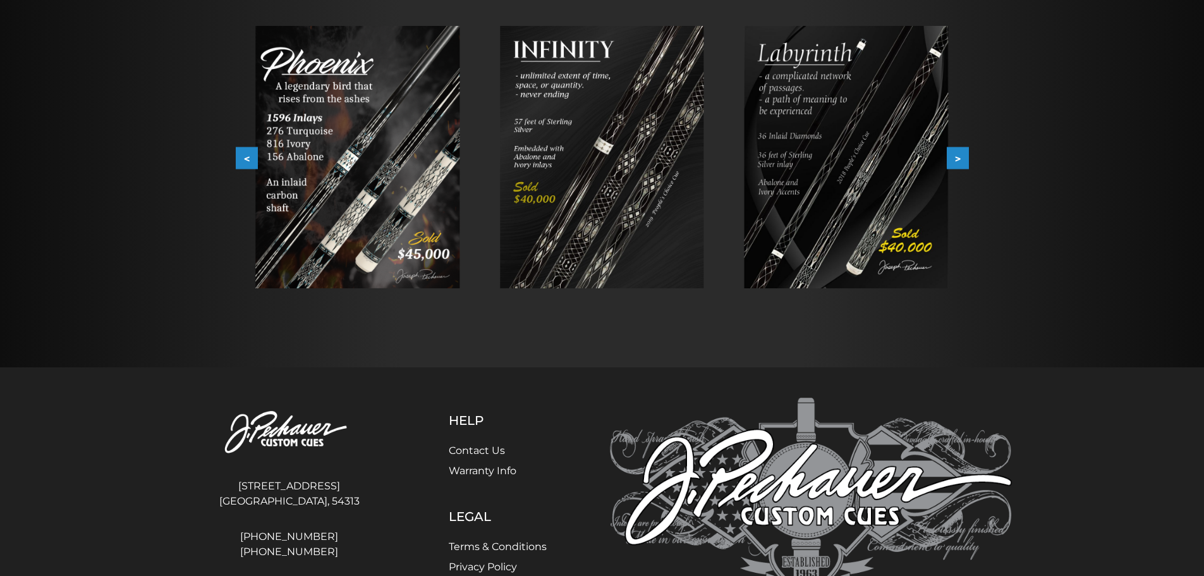
scroll to position [231, 0]
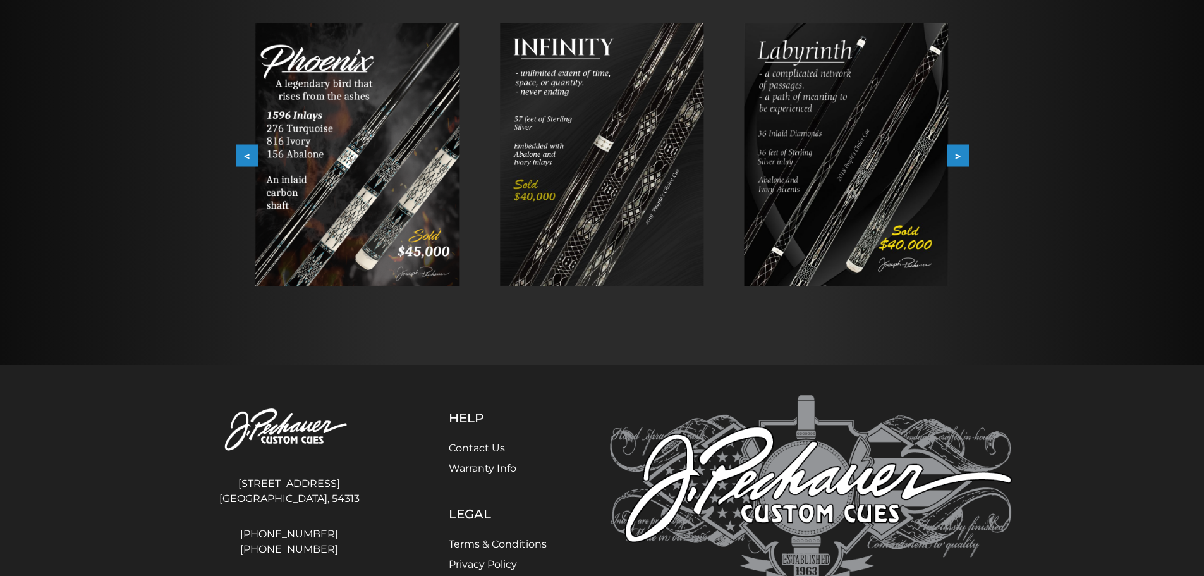
click at [964, 164] on button ">" at bounding box center [958, 156] width 22 height 22
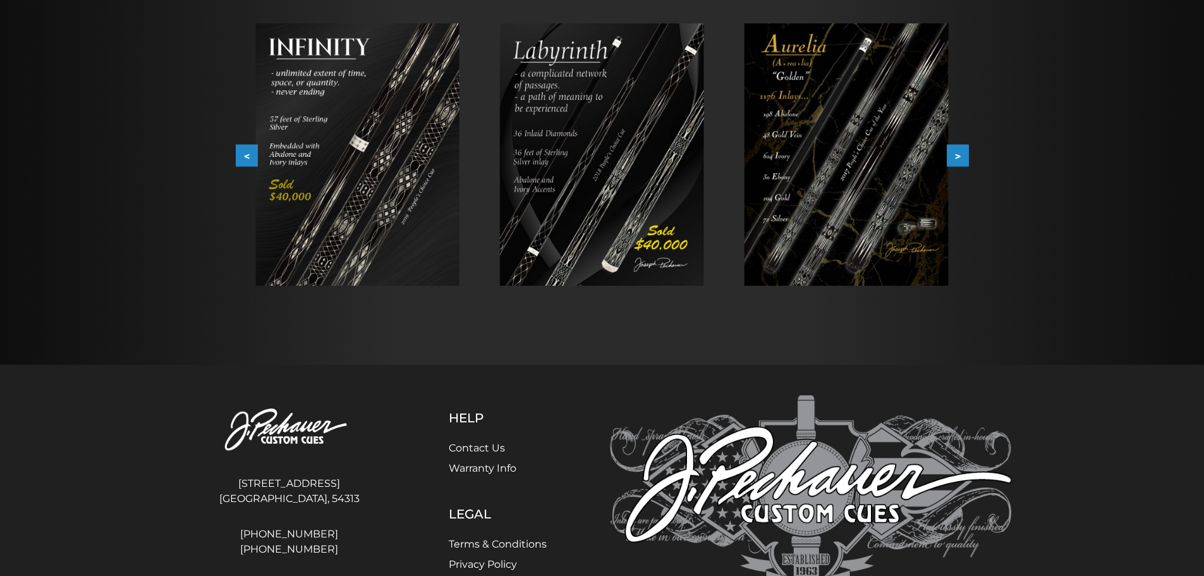
click at [965, 164] on button ">" at bounding box center [958, 156] width 22 height 22
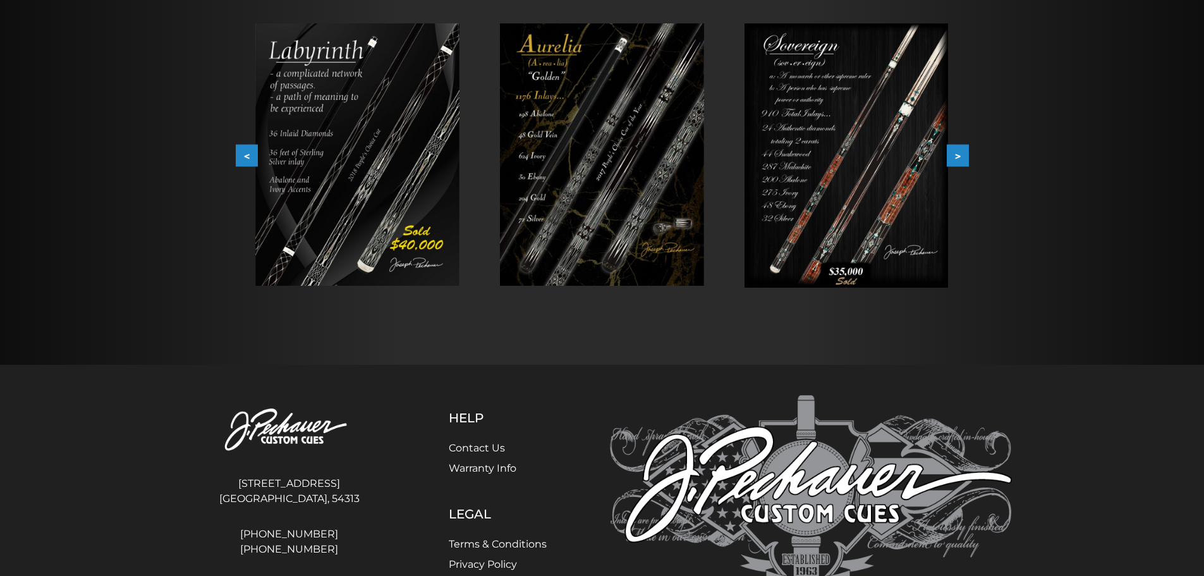
click at [967, 164] on button ">" at bounding box center [958, 156] width 22 height 22
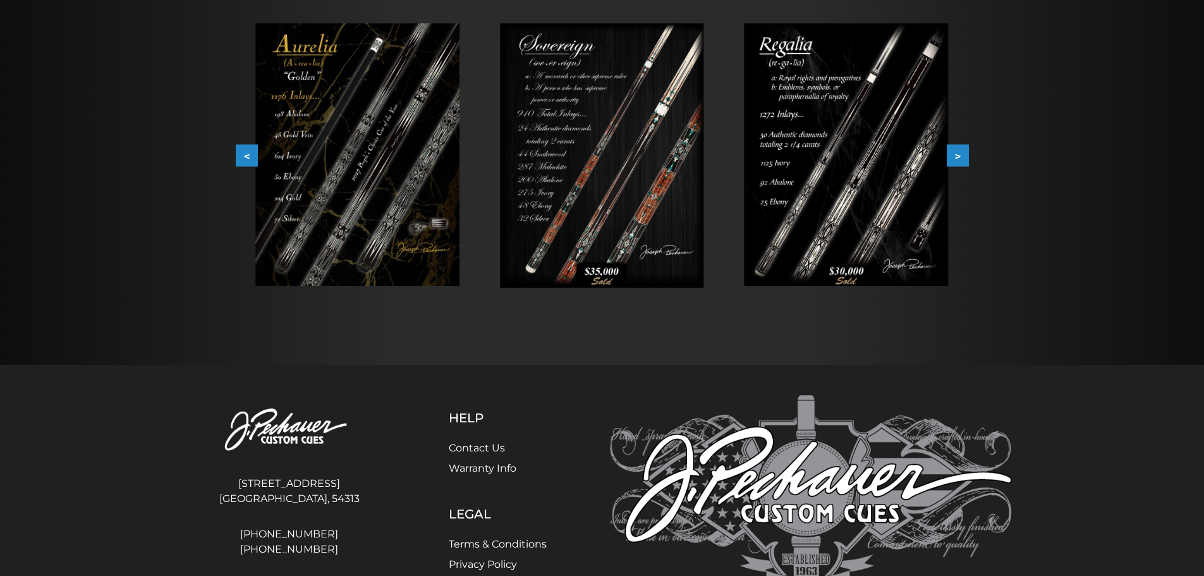
click at [968, 160] on button ">" at bounding box center [958, 156] width 22 height 22
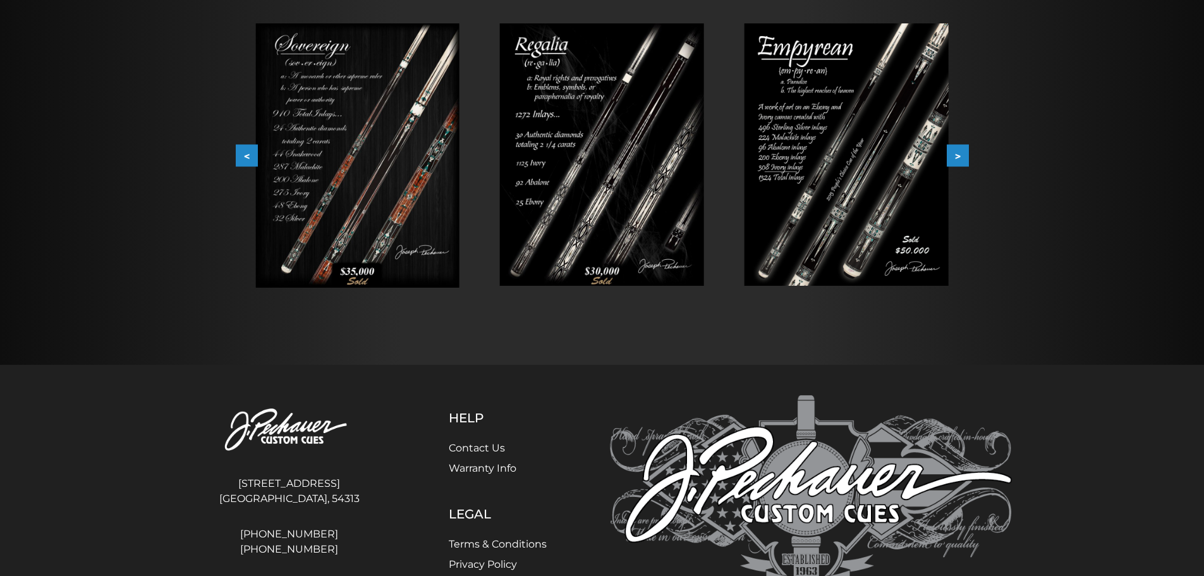
click at [968, 160] on button ">" at bounding box center [958, 156] width 22 height 22
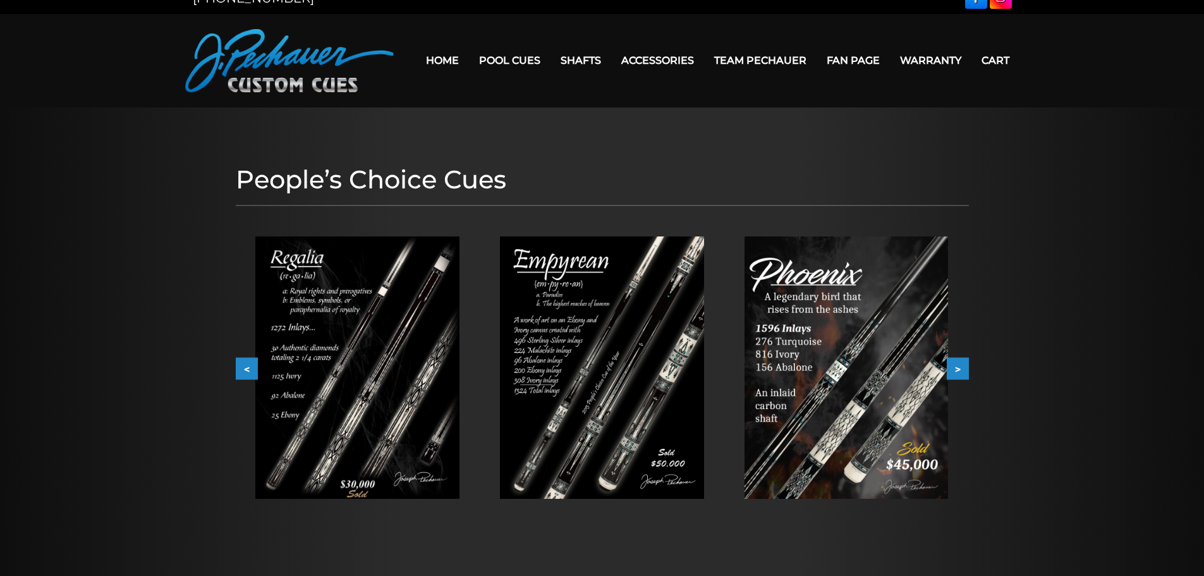
scroll to position [15, 0]
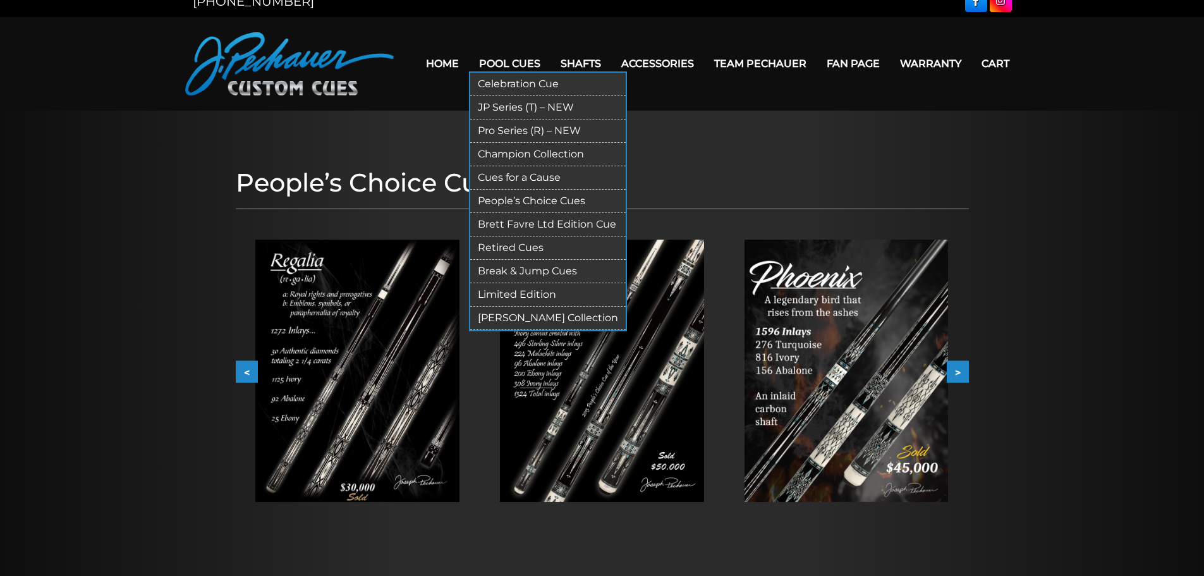
click at [535, 104] on link "JP Series (T) – NEW" at bounding box center [548, 107] width 156 height 23
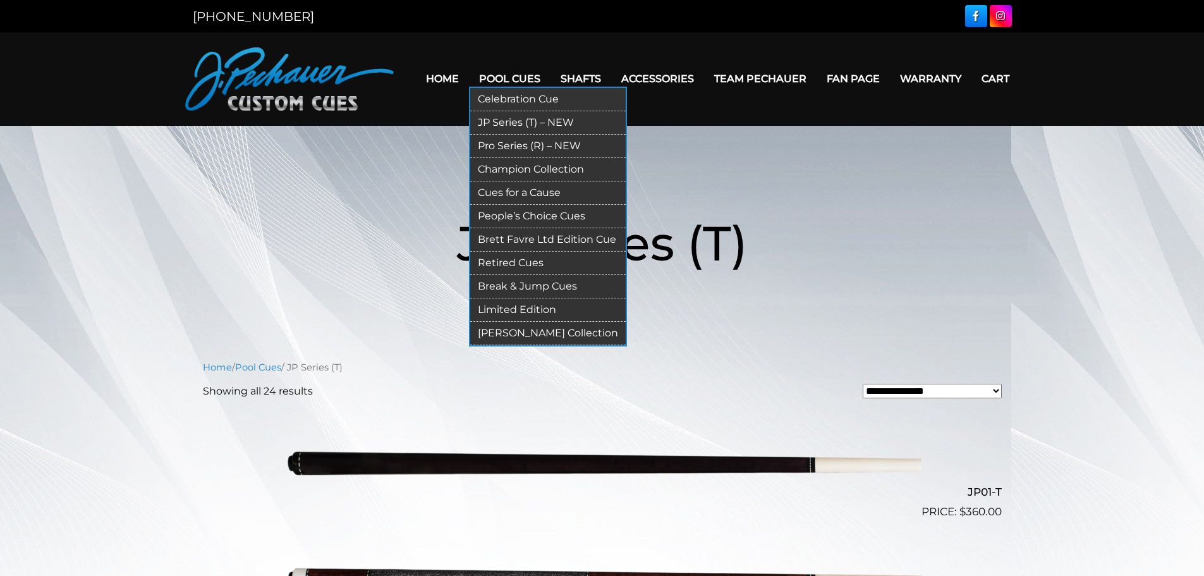
click at [520, 144] on link "Pro Series (R) – NEW" at bounding box center [548, 146] width 156 height 23
click at [527, 165] on link "Champion Collection" at bounding box center [548, 169] width 156 height 23
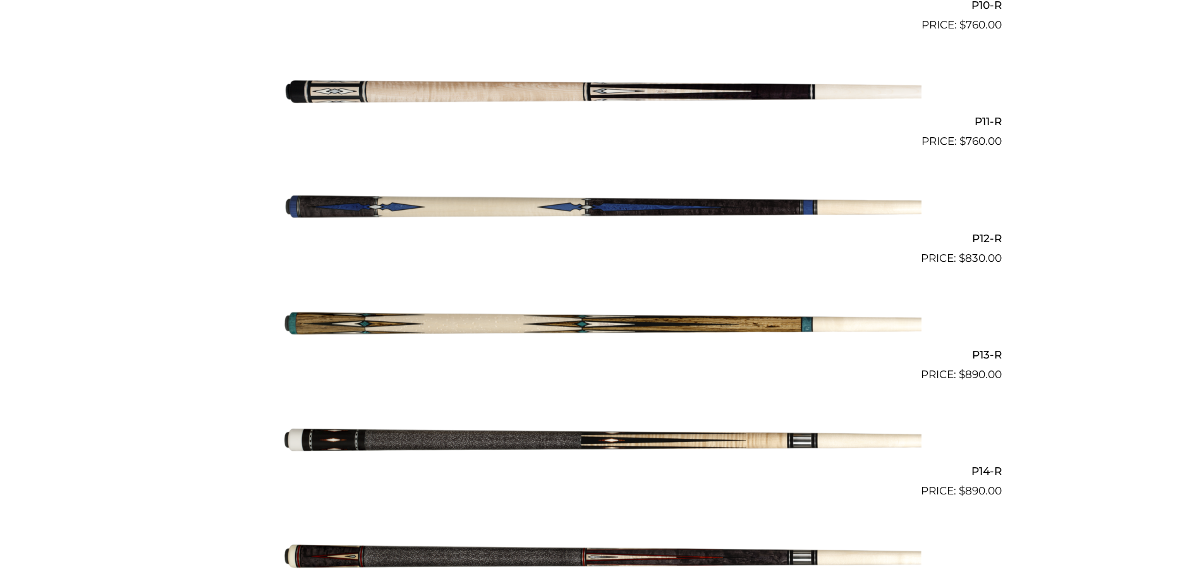
scroll to position [1537, 0]
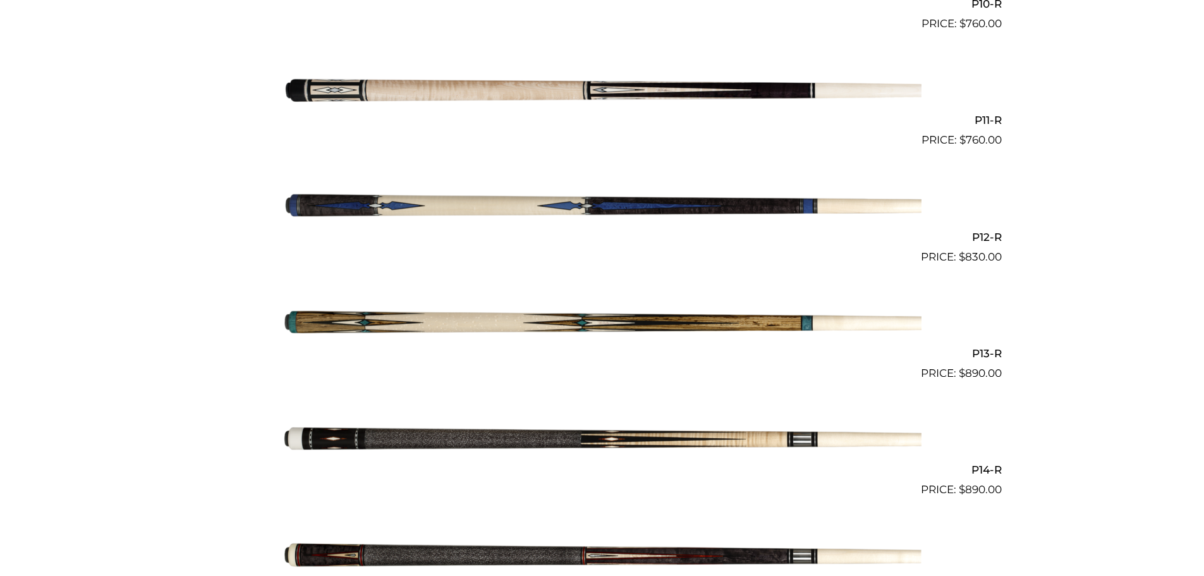
click at [390, 210] on img at bounding box center [602, 207] width 639 height 106
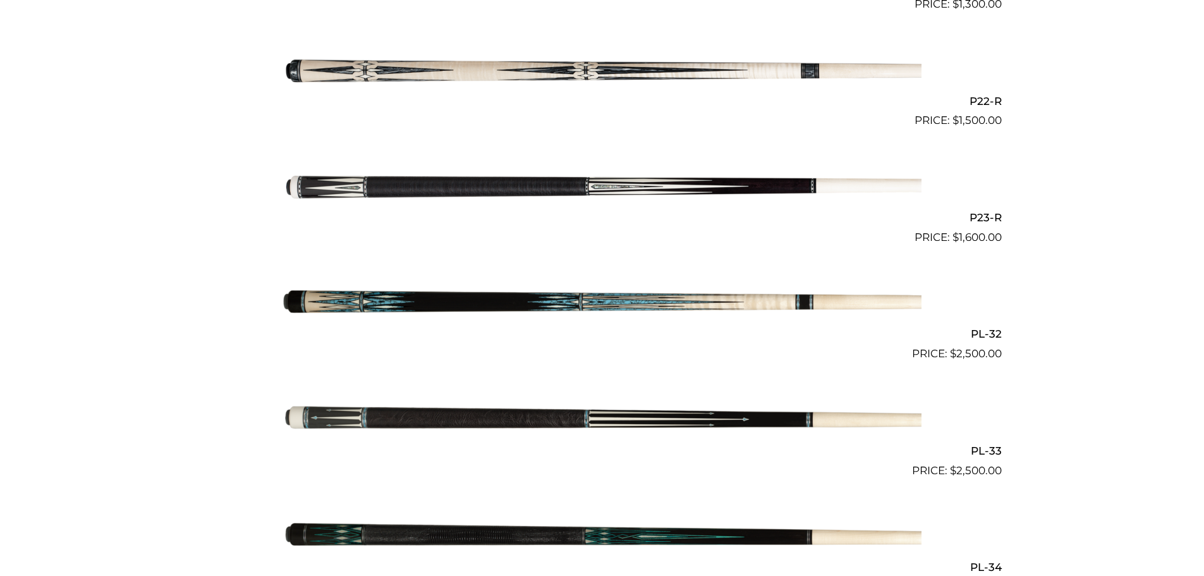
scroll to position [2841, 0]
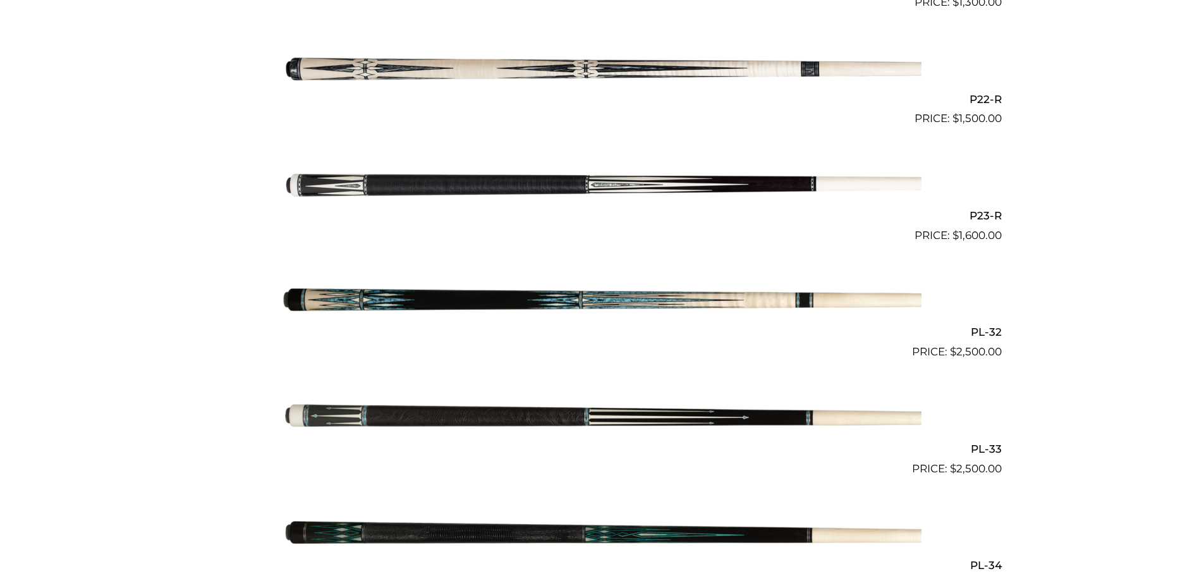
click at [418, 298] on img at bounding box center [602, 302] width 639 height 106
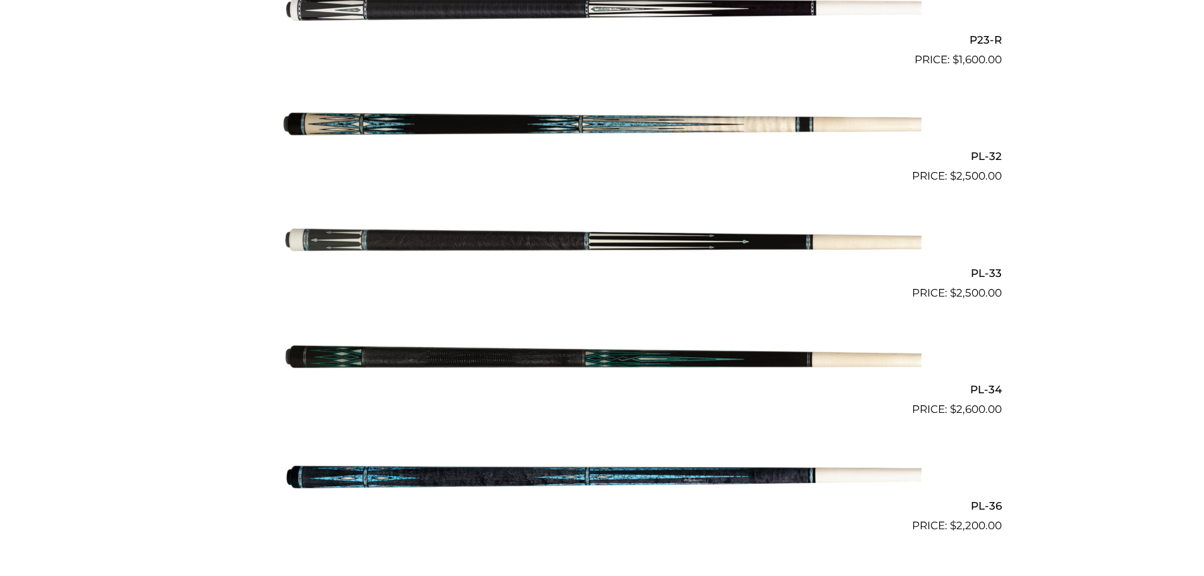
scroll to position [3012, 0]
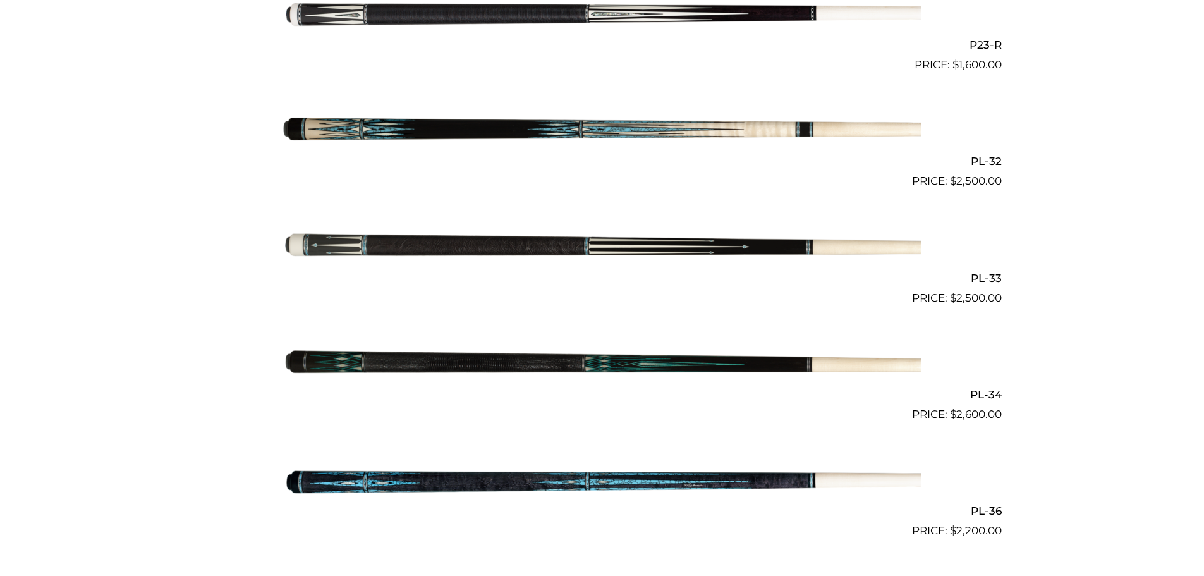
click at [532, 240] on img at bounding box center [602, 248] width 639 height 106
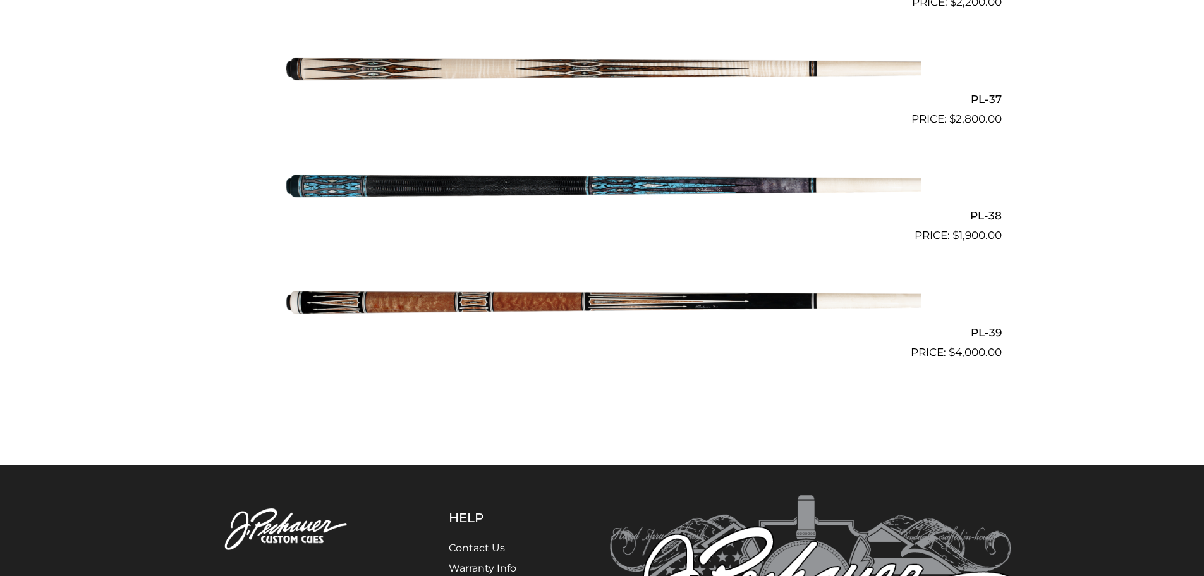
scroll to position [3542, 0]
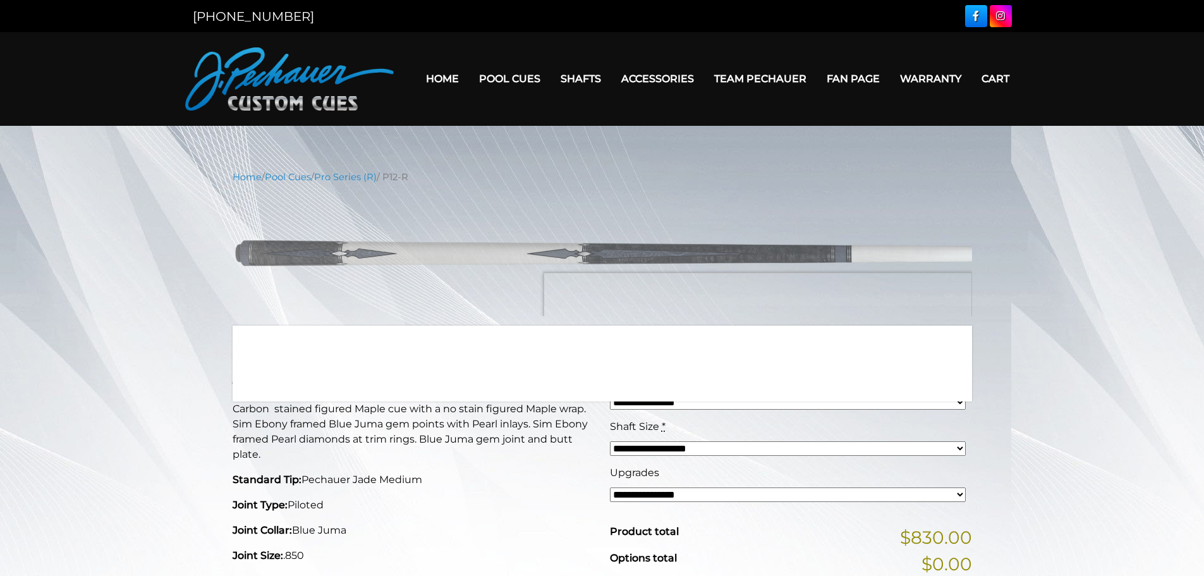
drag, startPoint x: 793, startPoint y: 303, endPoint x: 799, endPoint y: 299, distance: 7.2
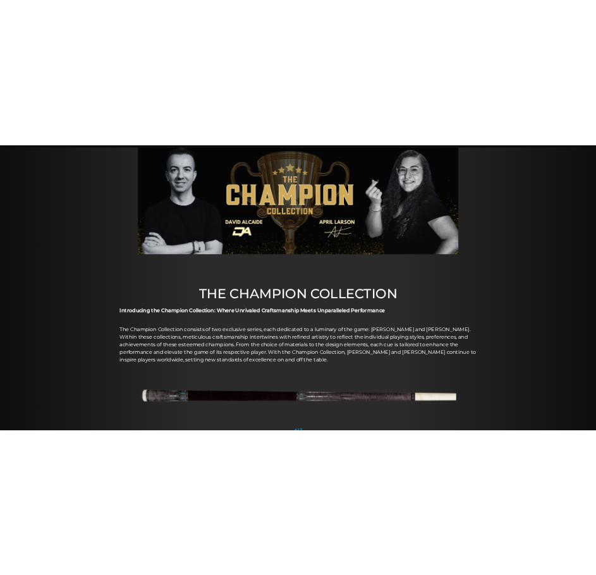
scroll to position [126, 0]
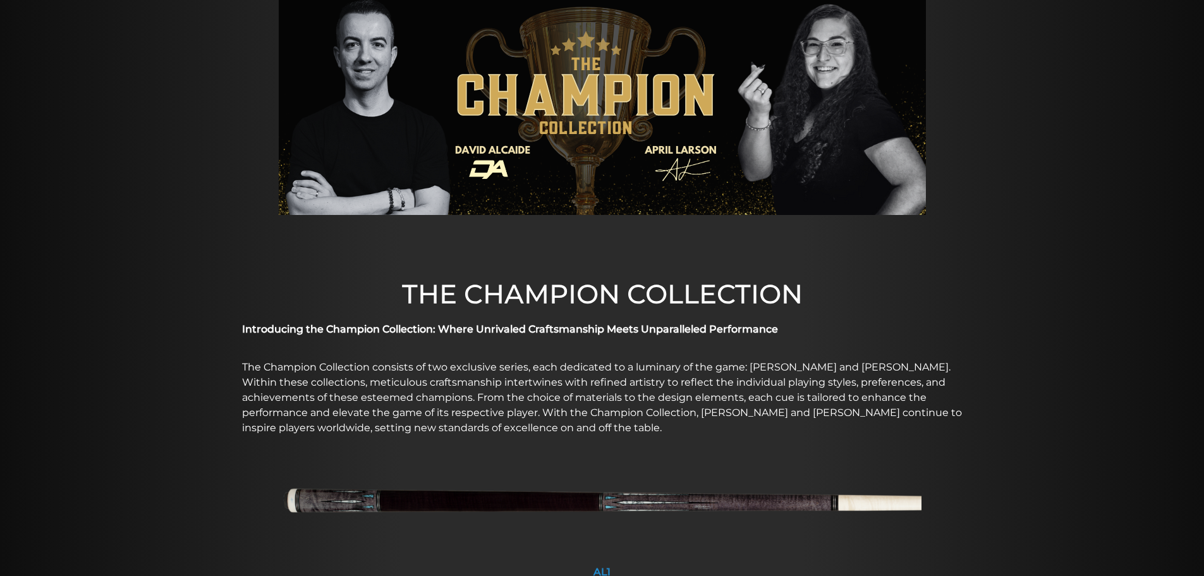
click at [533, 508] on img at bounding box center [602, 505] width 639 height 106
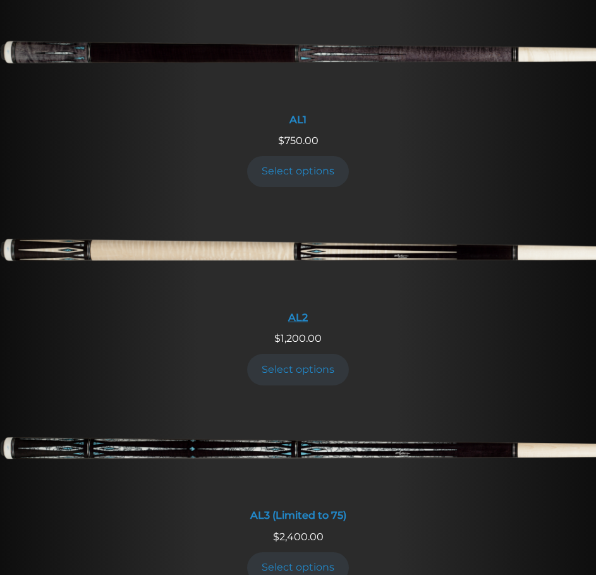
scroll to position [670, 0]
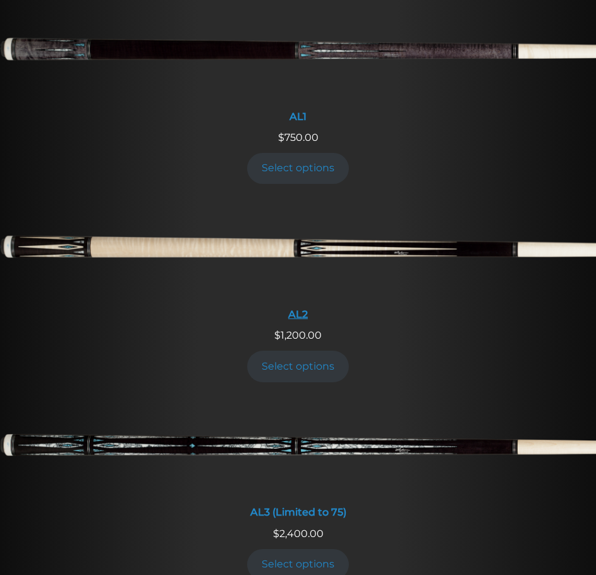
click at [215, 229] on img at bounding box center [298, 251] width 596 height 99
click at [214, 243] on img at bounding box center [298, 251] width 596 height 99
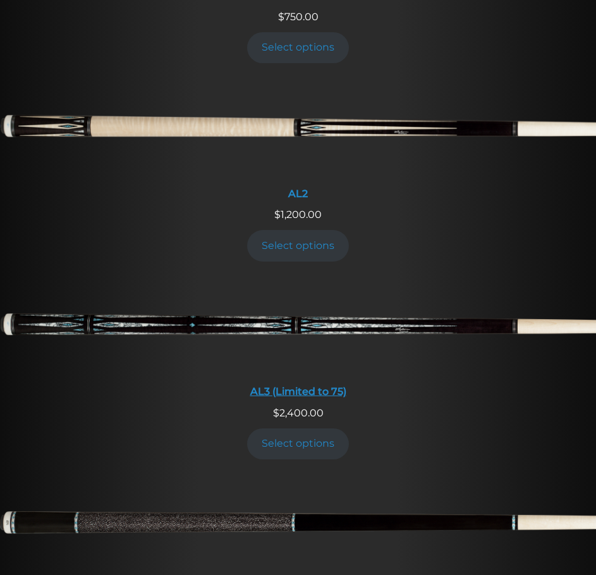
scroll to position [793, 0]
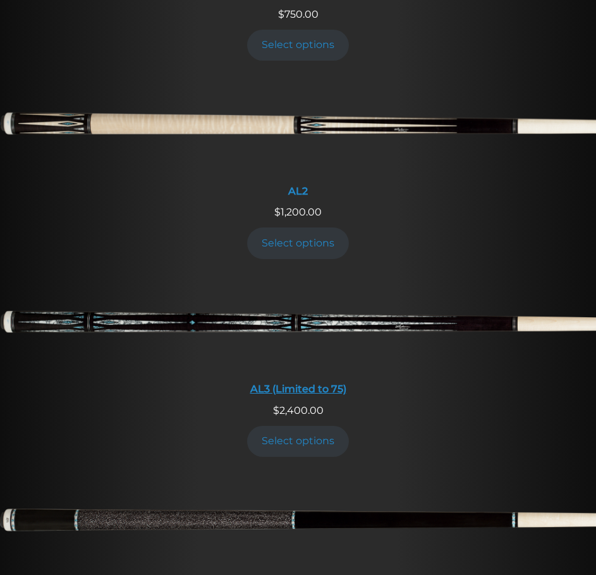
click at [134, 332] on img at bounding box center [298, 326] width 596 height 99
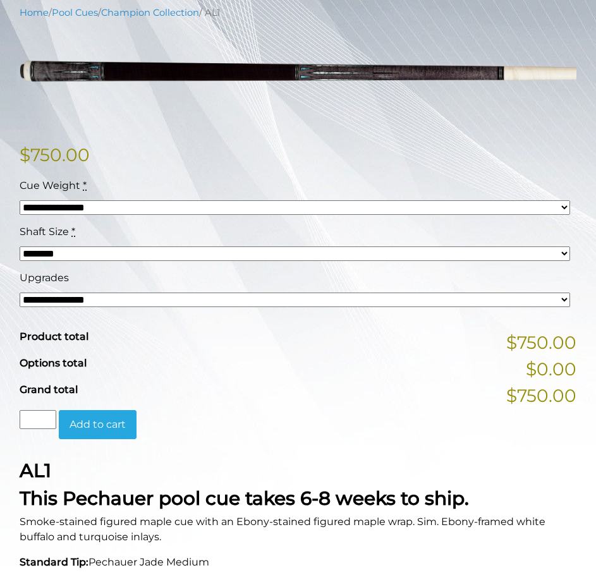
scroll to position [264, 0]
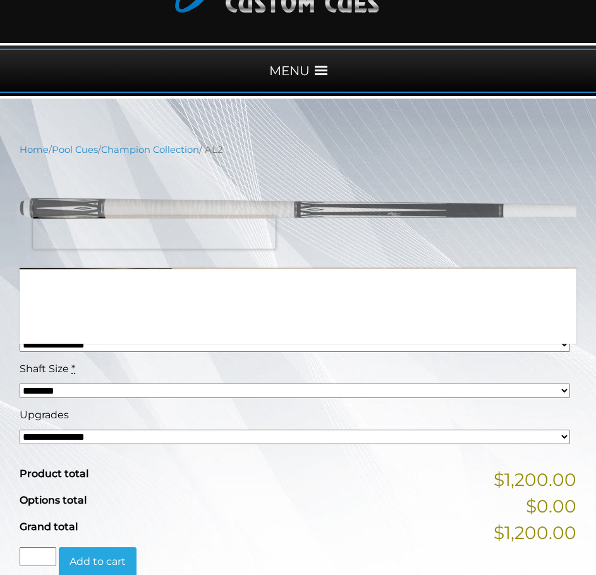
scroll to position [126, 0]
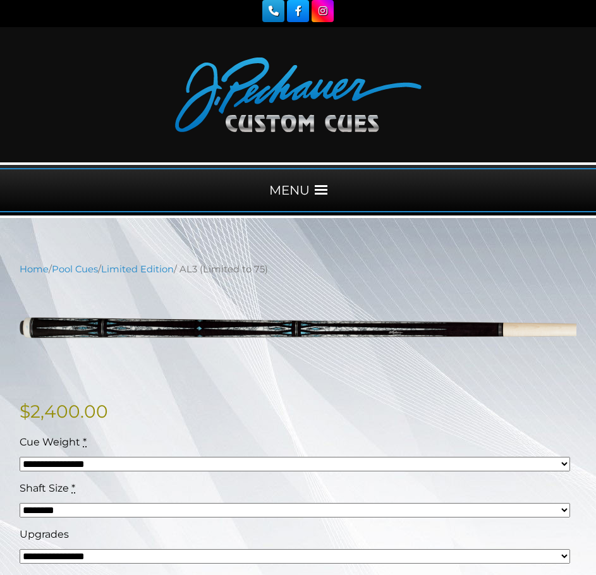
scroll to position [4, 0]
